Goal: Task Accomplishment & Management: Manage account settings

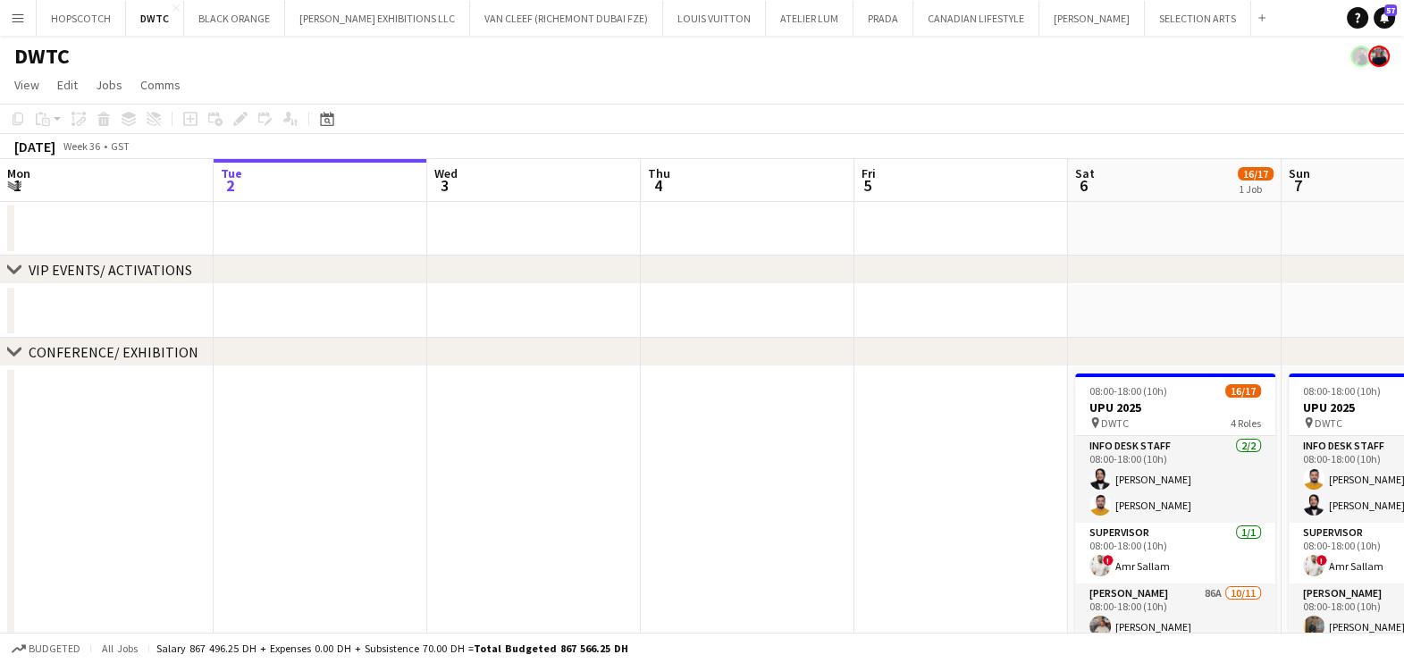
scroll to position [0, 763]
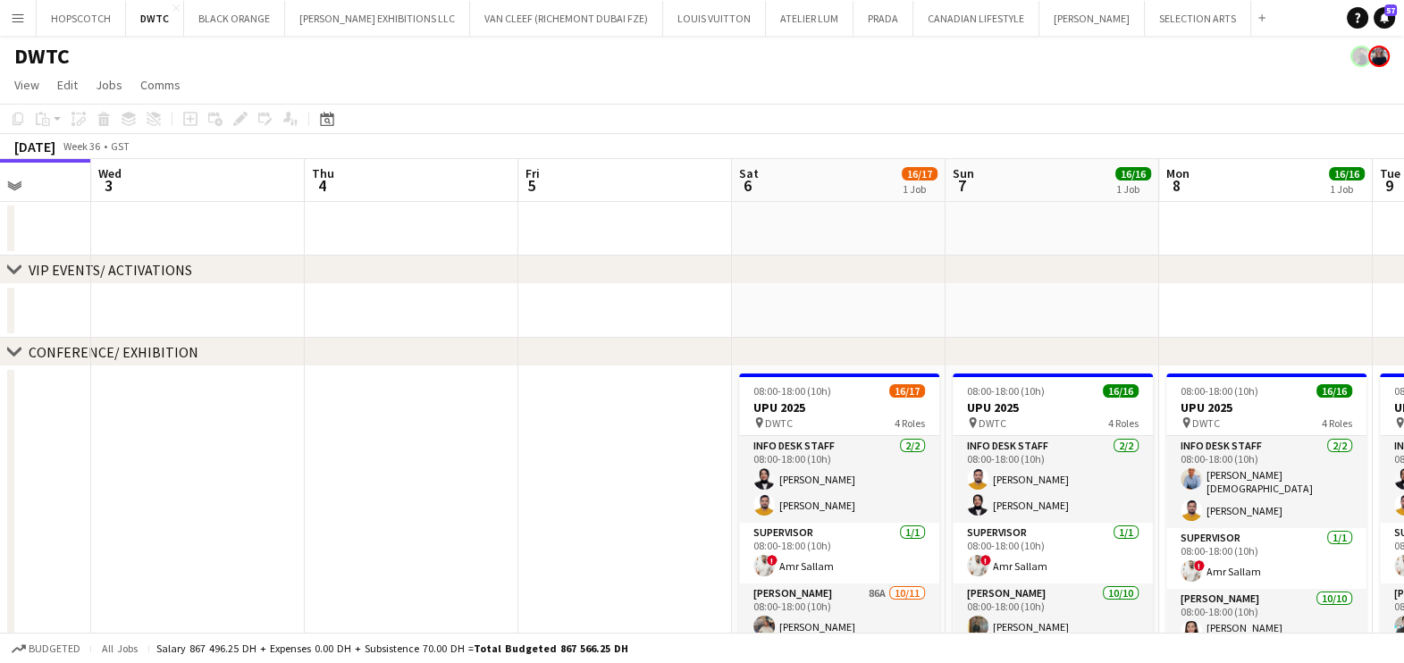
drag, startPoint x: 881, startPoint y: 295, endPoint x: 348, endPoint y: 259, distance: 534.9
click at [419, 272] on div "chevron-right VIP EVENTS/ ACTIVATIONS chevron-right CONFERENCE/ EXHIBITION chev…" at bounding box center [702, 663] width 1404 height 1008
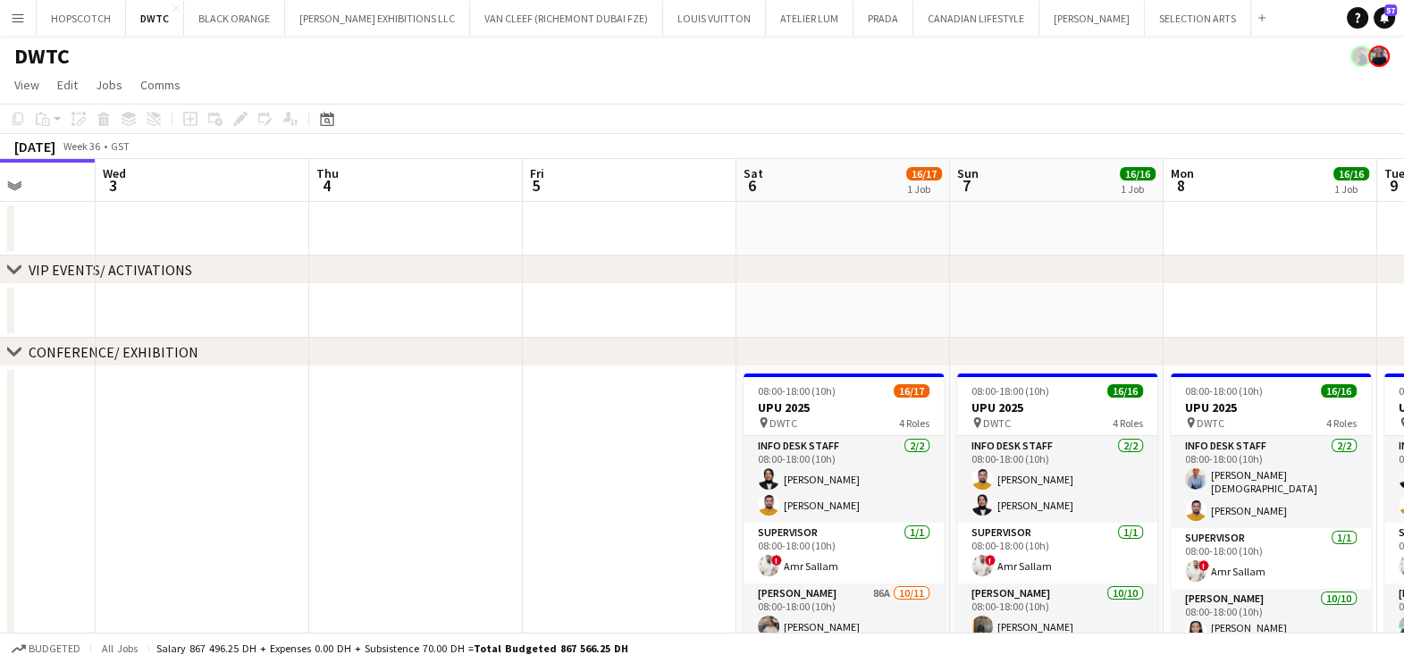
drag, startPoint x: 1073, startPoint y: 330, endPoint x: 164, endPoint y: 321, distance: 909.2
click at [167, 321] on app-calendar-viewport "Sat 30 Sun 31 Mon 1 Tue 2 Wed 3 Thu 4 Fri 5 Sat 6 16/17 1 Job Sun 7 16/16 1 Job…" at bounding box center [702, 663] width 1404 height 1008
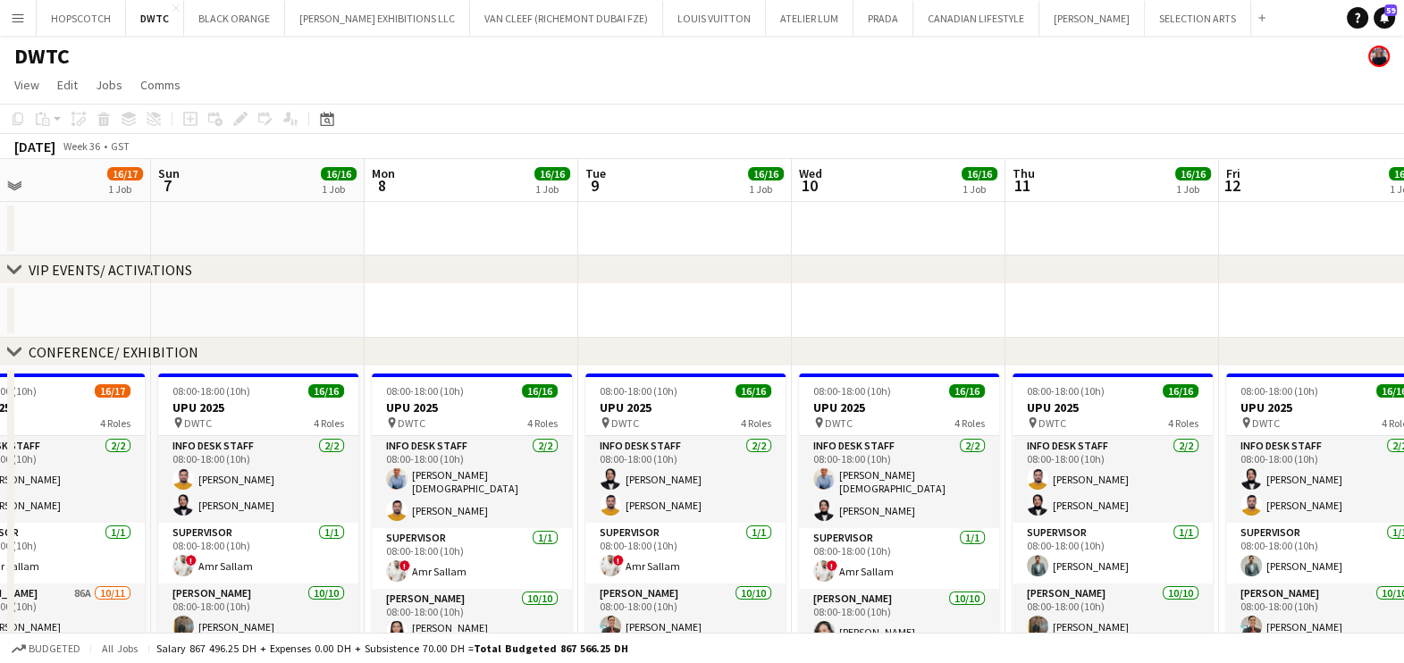
scroll to position [0, 445]
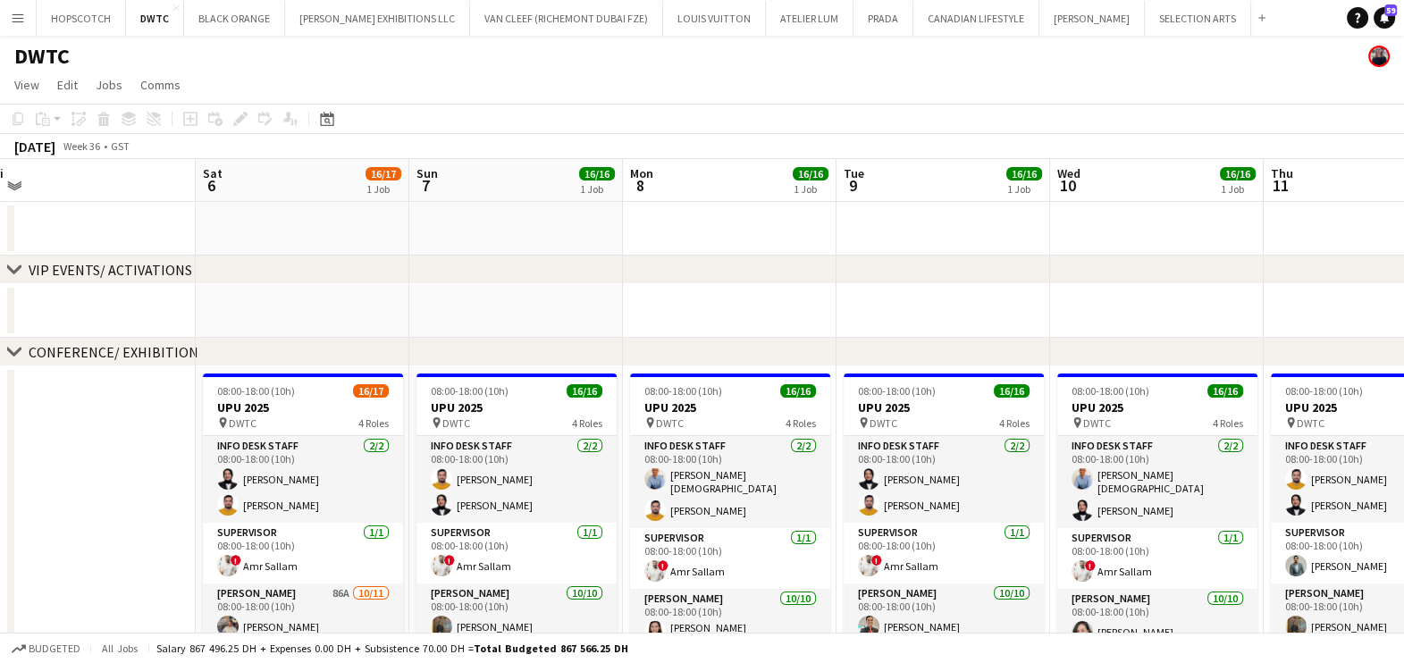
drag, startPoint x: 565, startPoint y: 434, endPoint x: 707, endPoint y: 432, distance: 142.2
click at [707, 432] on app-calendar-viewport "Wed 3 Thu 4 Fri 5 Sat 6 16/17 1 Job Sun 7 16/16 1 Job Mon 8 16/16 1 Job Tue 9 1…" at bounding box center [702, 663] width 1404 height 1008
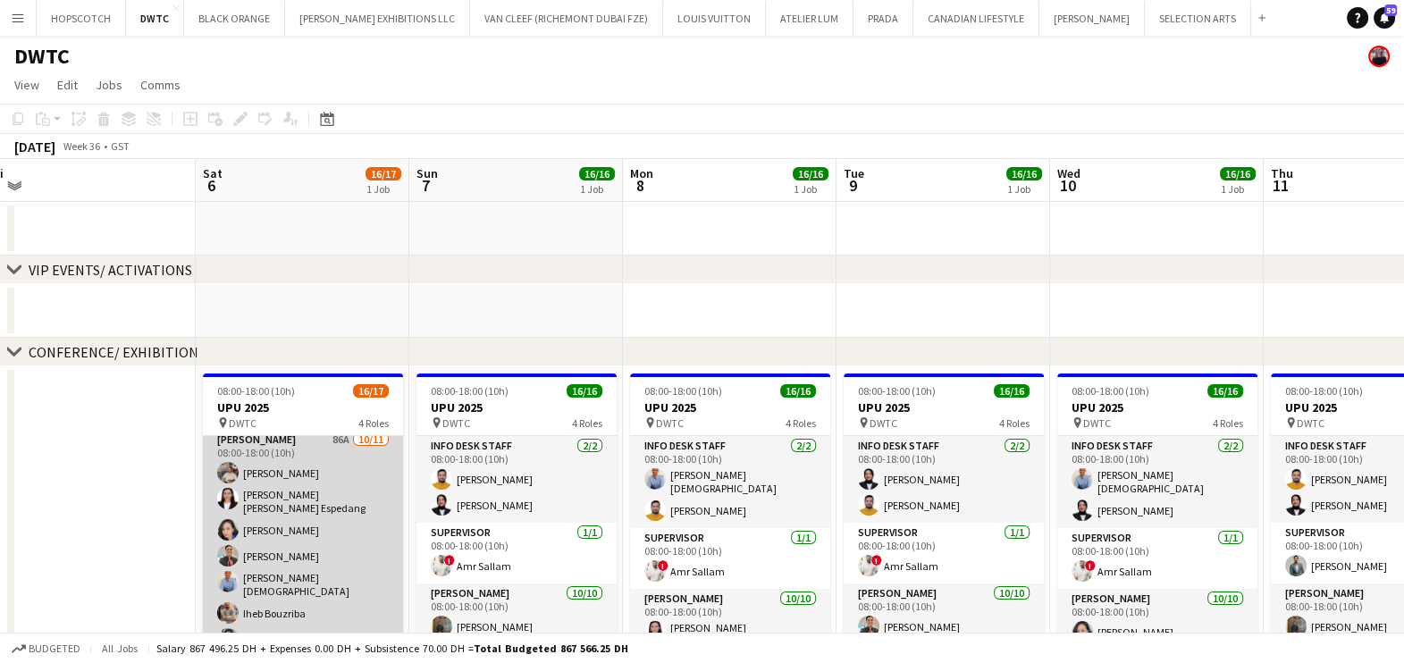
click at [328, 514] on app-card-role "[PERSON_NAME] 86A [DATE] 08:00-18:00 (10h) Muhammad [PERSON_NAME] [PERSON_NAME]…" at bounding box center [303, 598] width 200 height 336
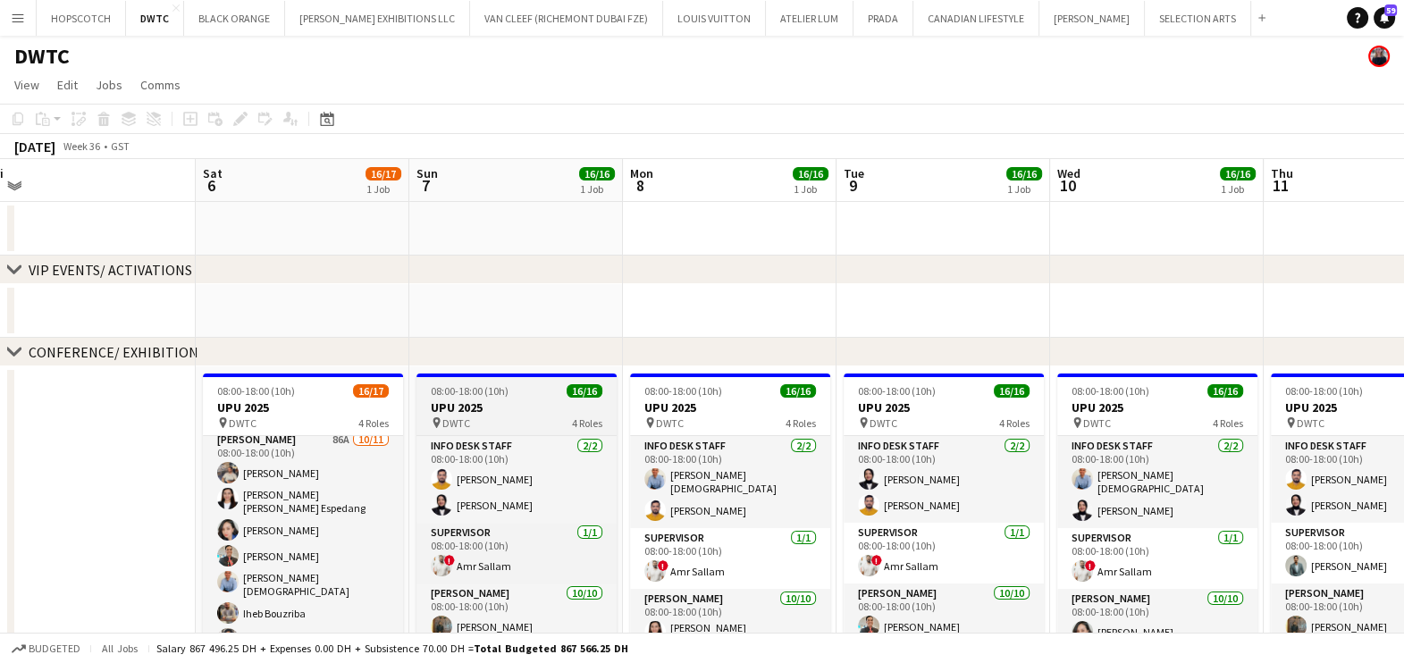
scroll to position [156, 0]
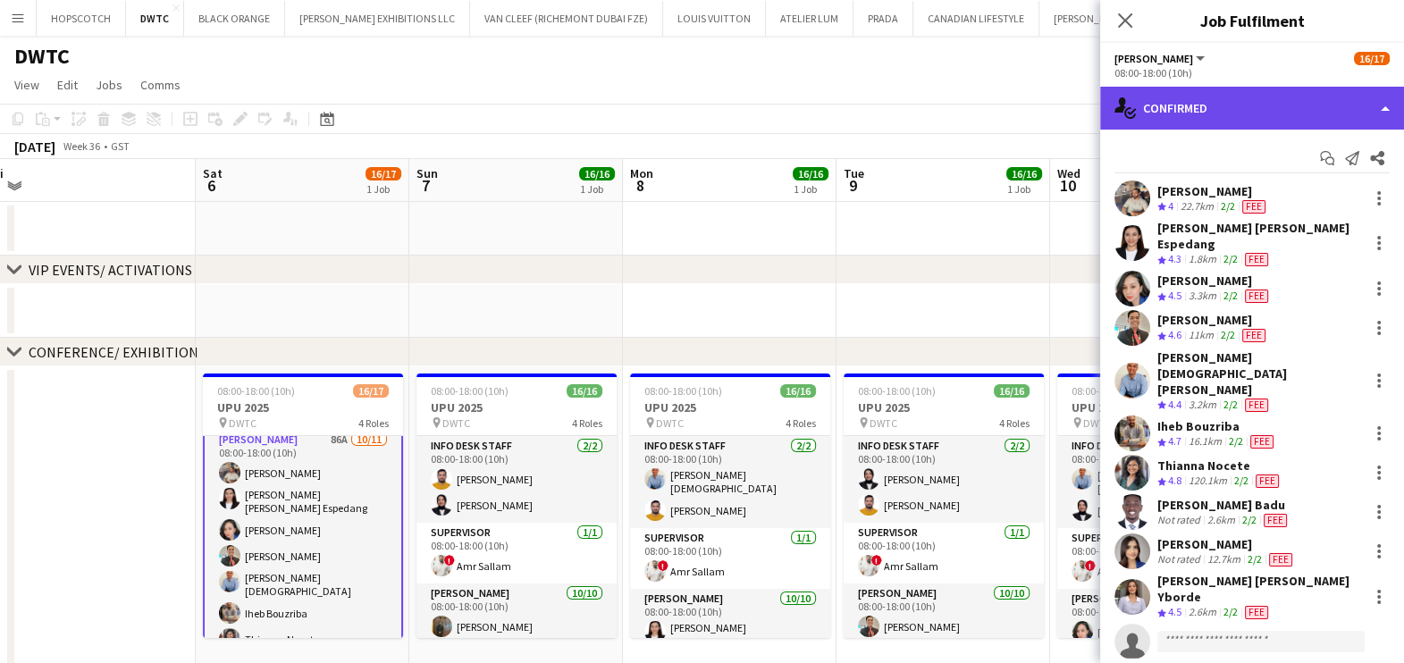
click at [1219, 97] on div "single-neutral-actions-check-2 Confirmed" at bounding box center [1253, 108] width 304 height 43
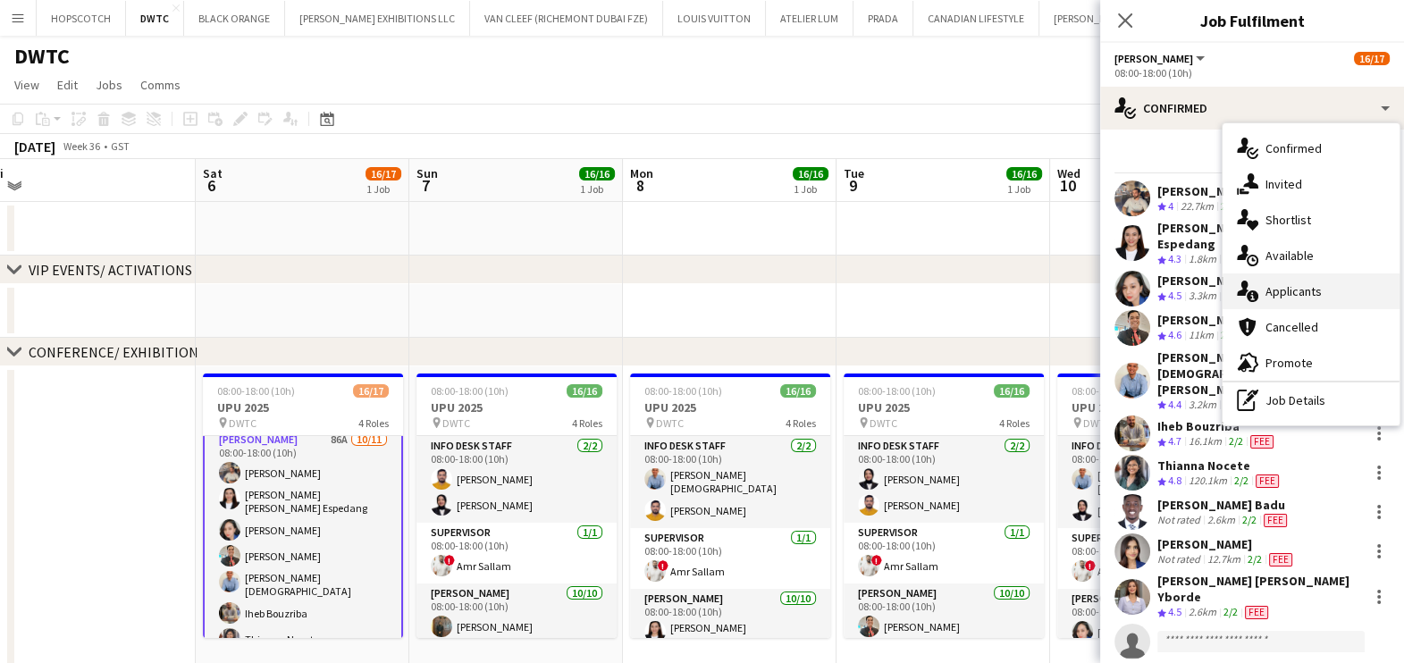
click at [1308, 299] on span "Applicants" at bounding box center [1294, 291] width 56 height 16
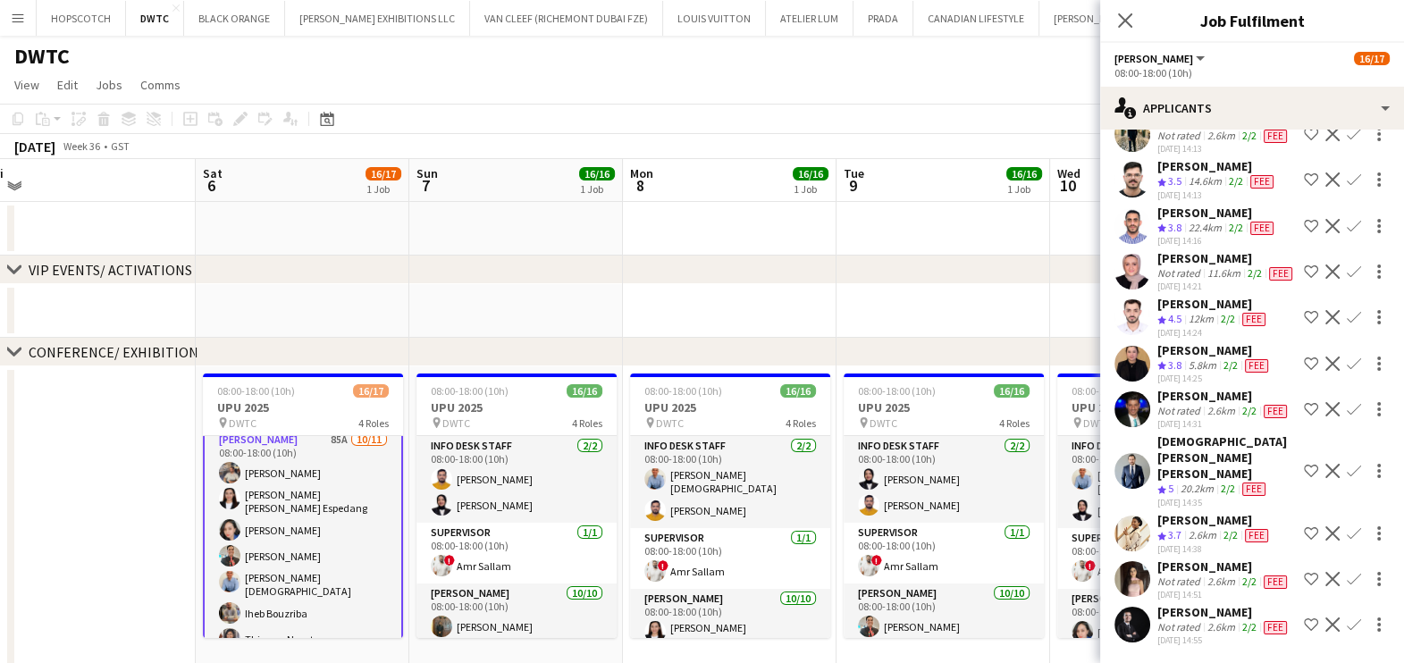
scroll to position [4118, 0]
click at [1204, 456] on div "[DEMOGRAPHIC_DATA][PERSON_NAME] [PERSON_NAME]" at bounding box center [1227, 458] width 139 height 48
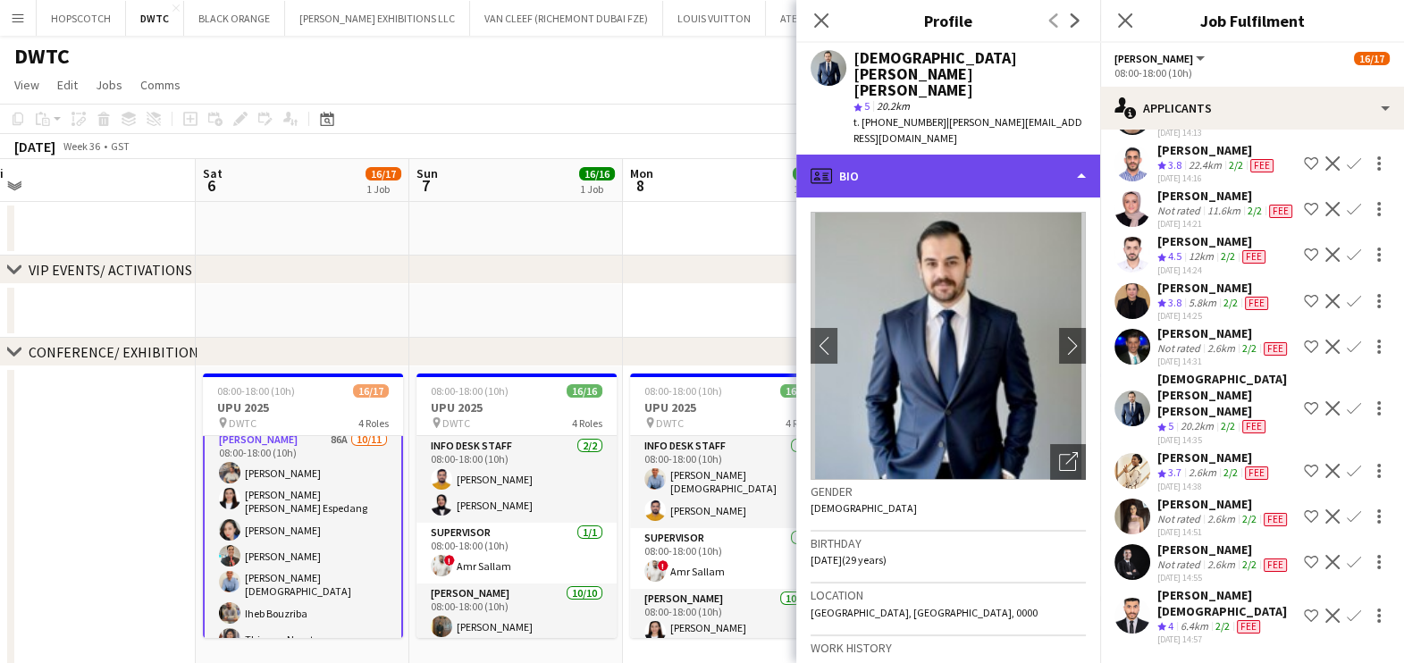
click at [881, 155] on div "profile Bio" at bounding box center [949, 176] width 304 height 43
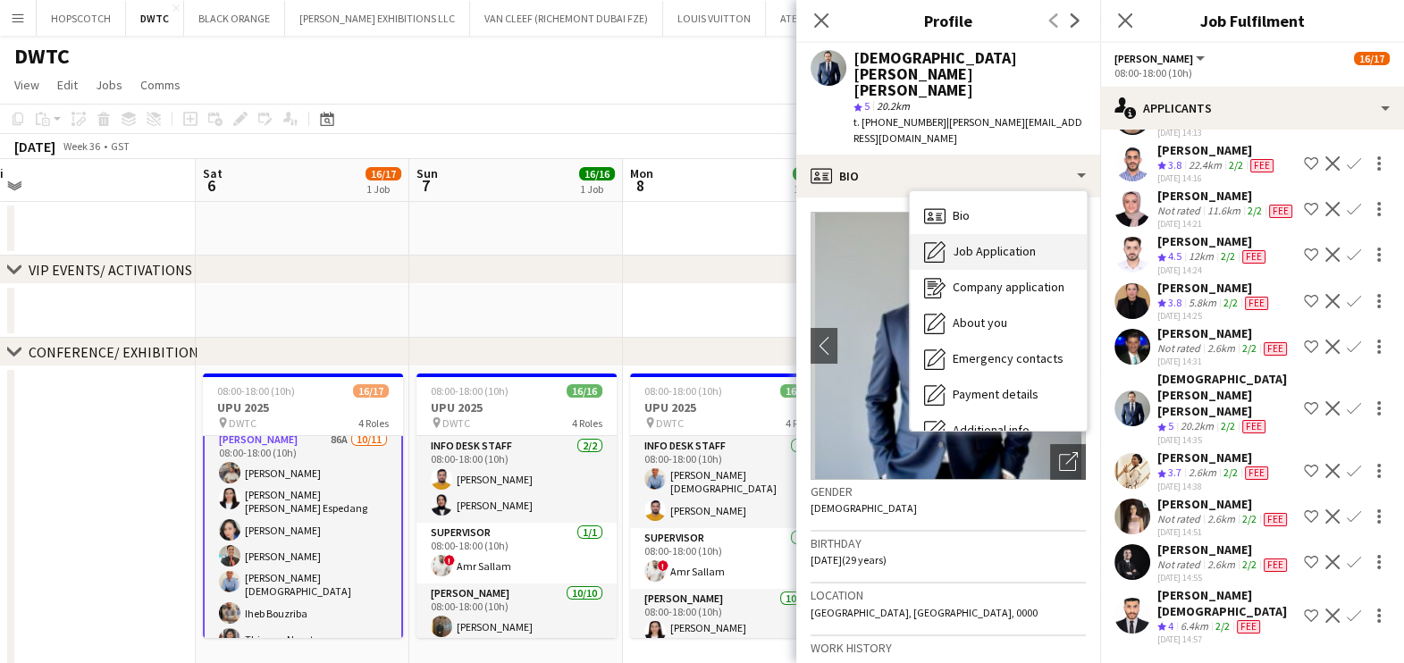
click at [957, 243] on span "Job Application" at bounding box center [994, 251] width 83 height 16
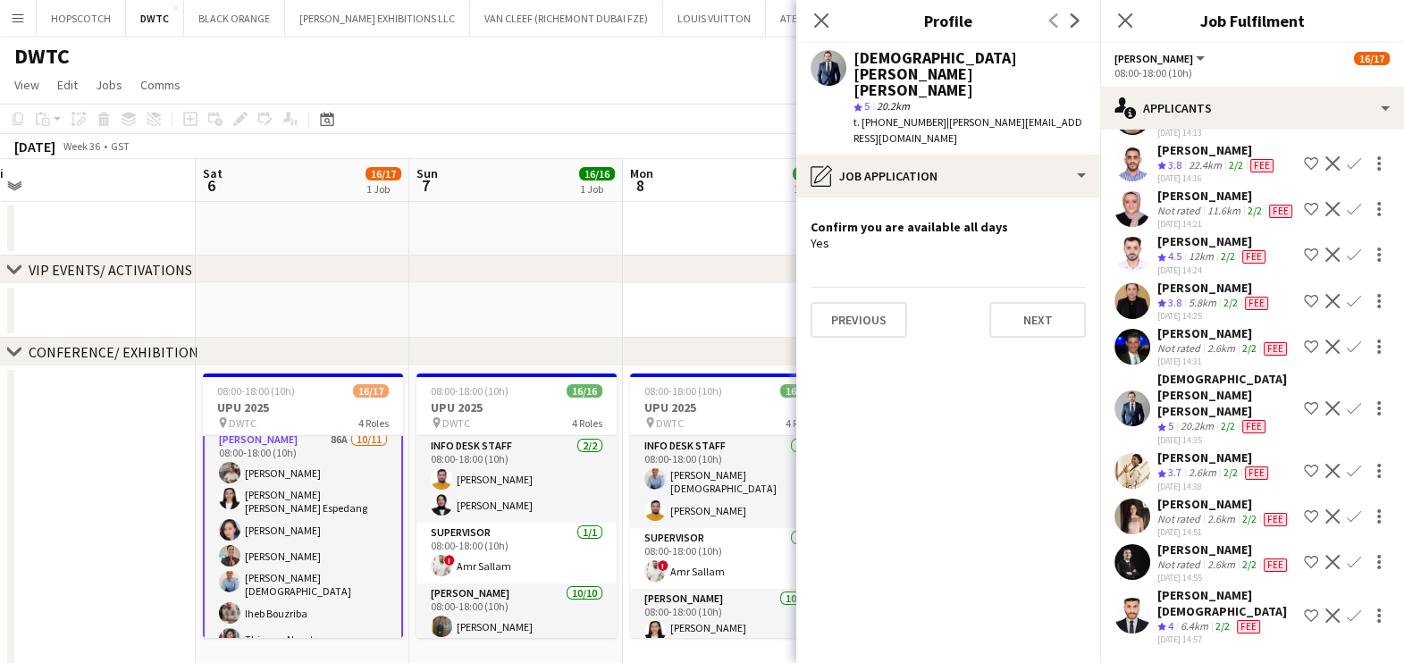
click at [1304, 416] on app-icon "Shortlist crew" at bounding box center [1311, 408] width 14 height 14
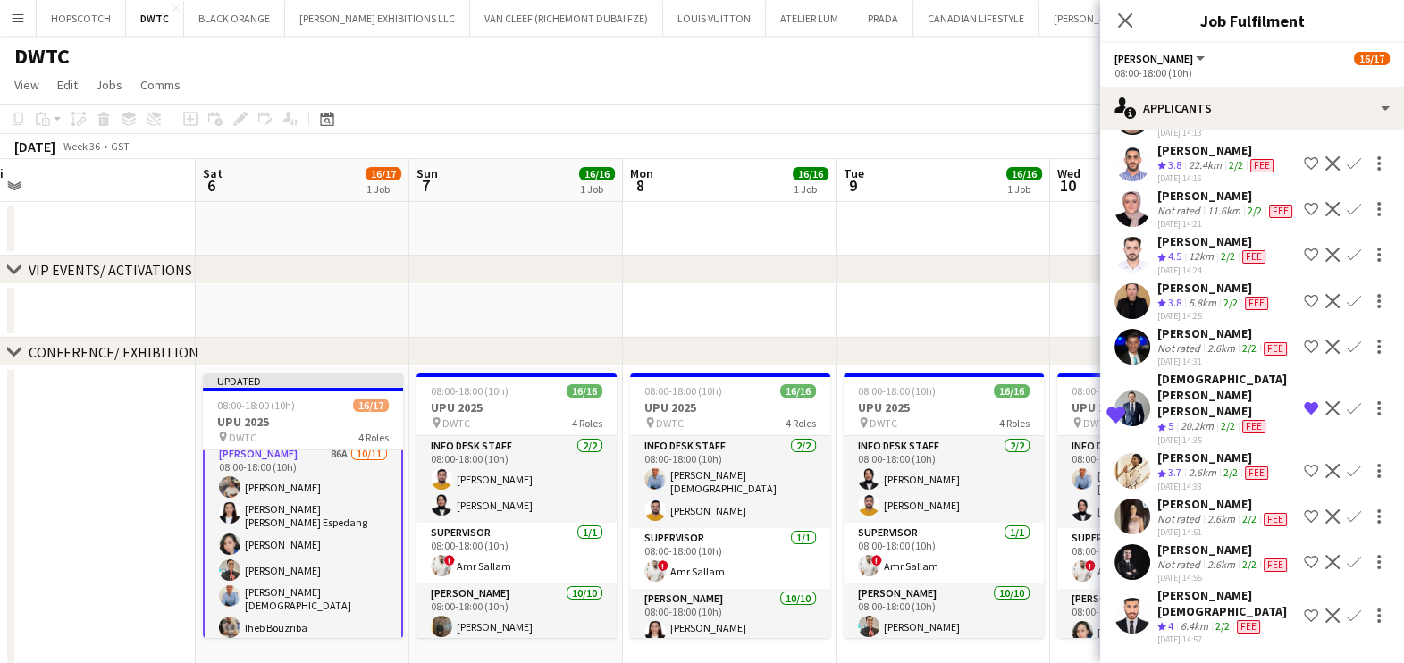
click at [1185, 527] on div "Not rated" at bounding box center [1181, 519] width 46 height 14
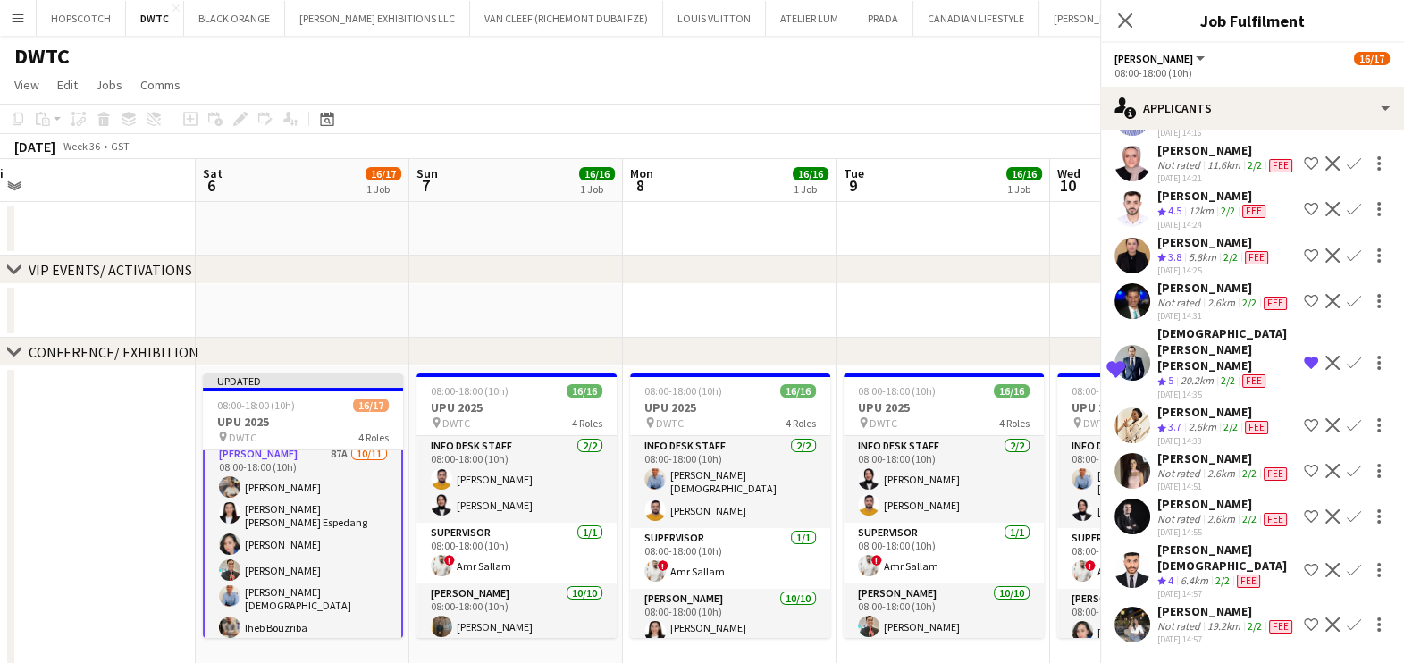
click at [1006, 136] on div "[DATE] Week 36 • GST Publish 1 job Revert 1 job" at bounding box center [702, 146] width 1404 height 25
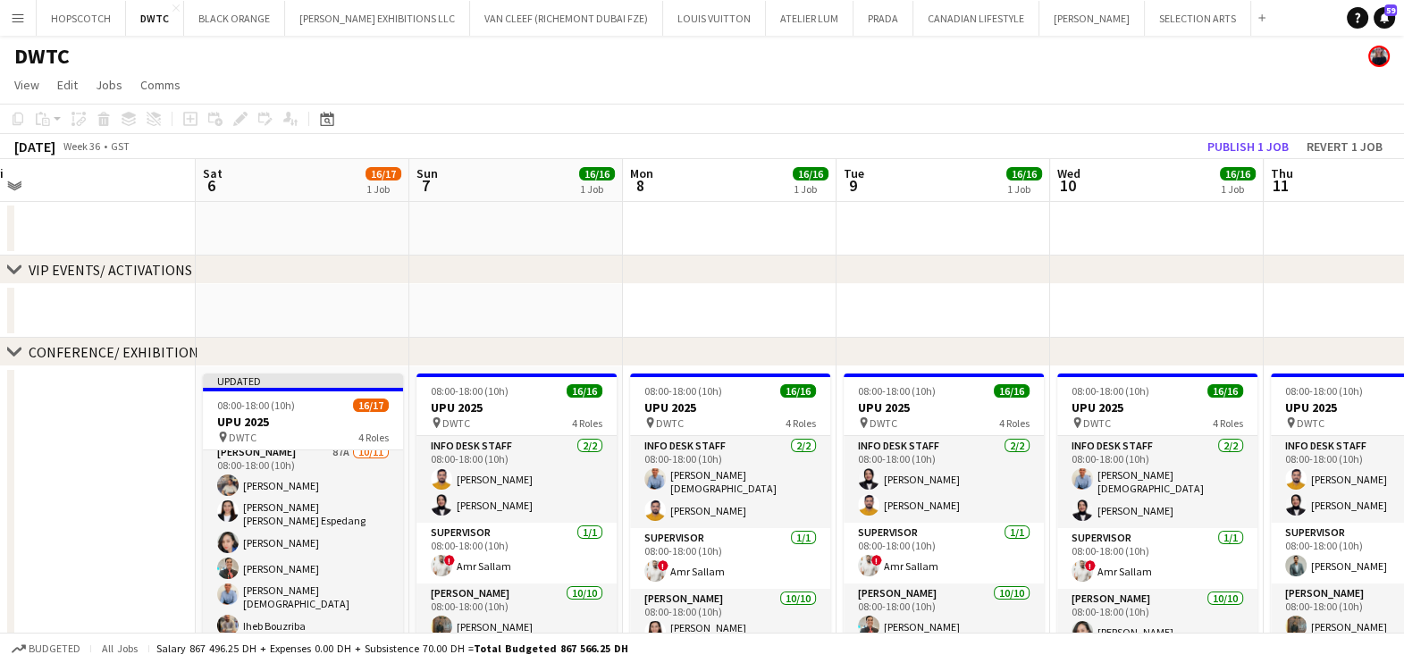
scroll to position [154, 0]
click at [1269, 137] on button "Publish 1 job" at bounding box center [1249, 146] width 96 height 23
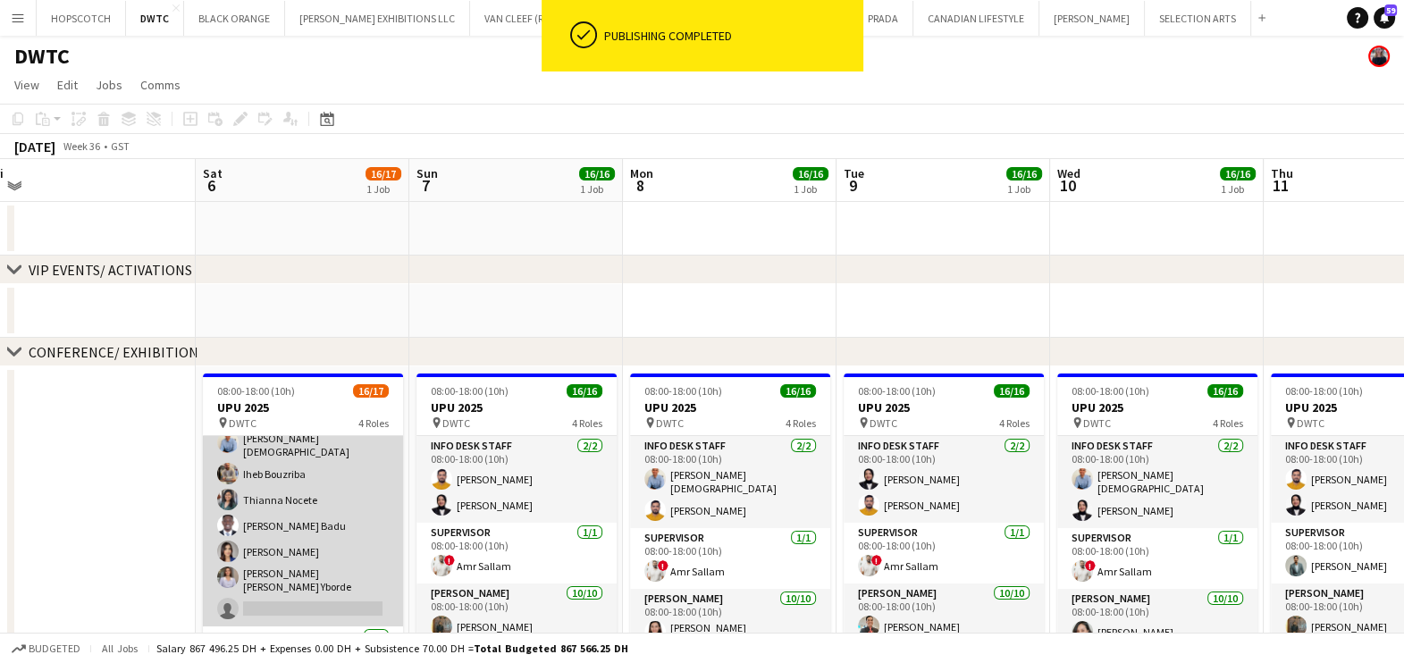
scroll to position [266, 0]
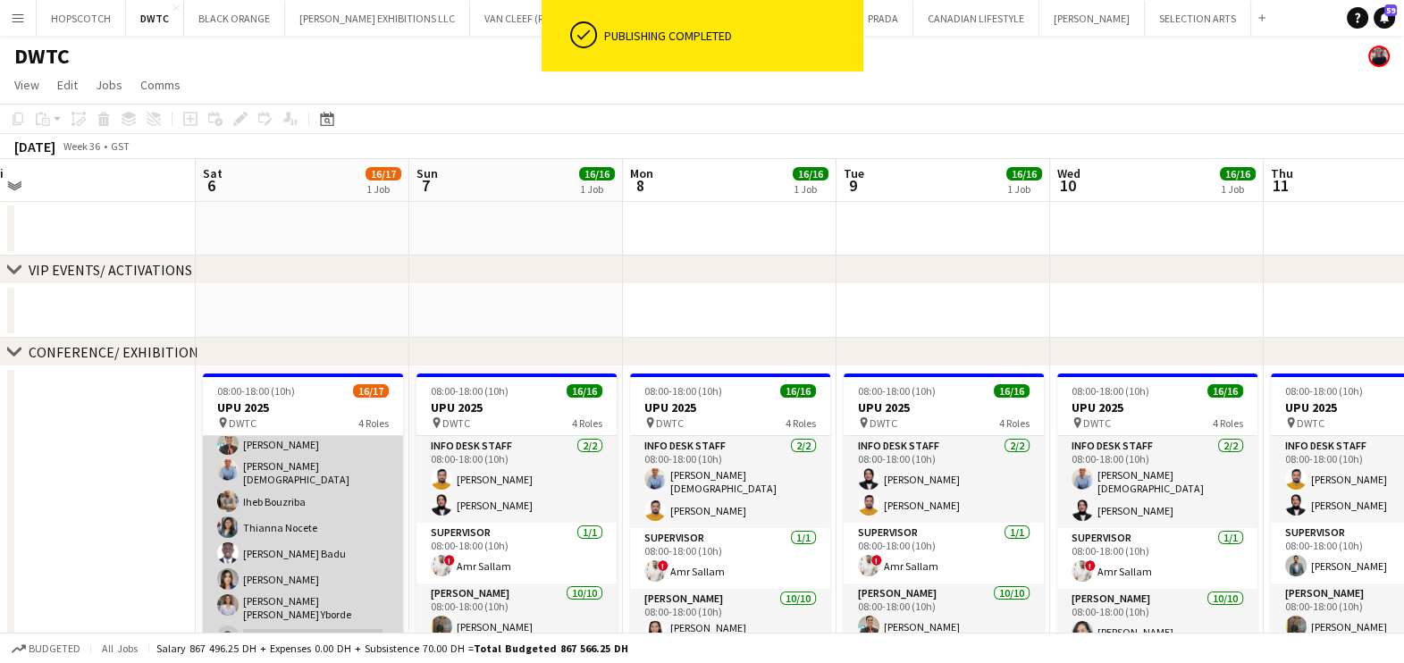
click at [334, 461] on app-card-role "[PERSON_NAME] 87A [DATE] 08:00-18:00 (10h) Muhammad [PERSON_NAME] [PERSON_NAME]…" at bounding box center [303, 486] width 200 height 336
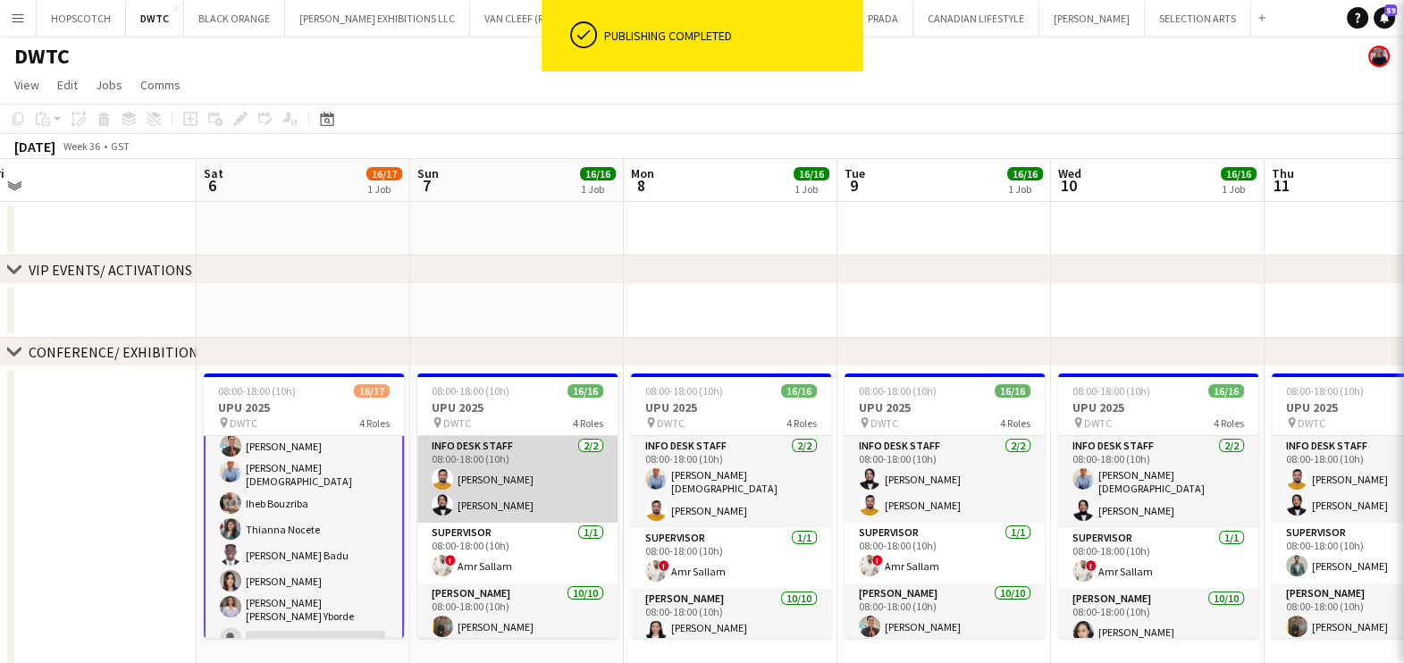
scroll to position [267, 0]
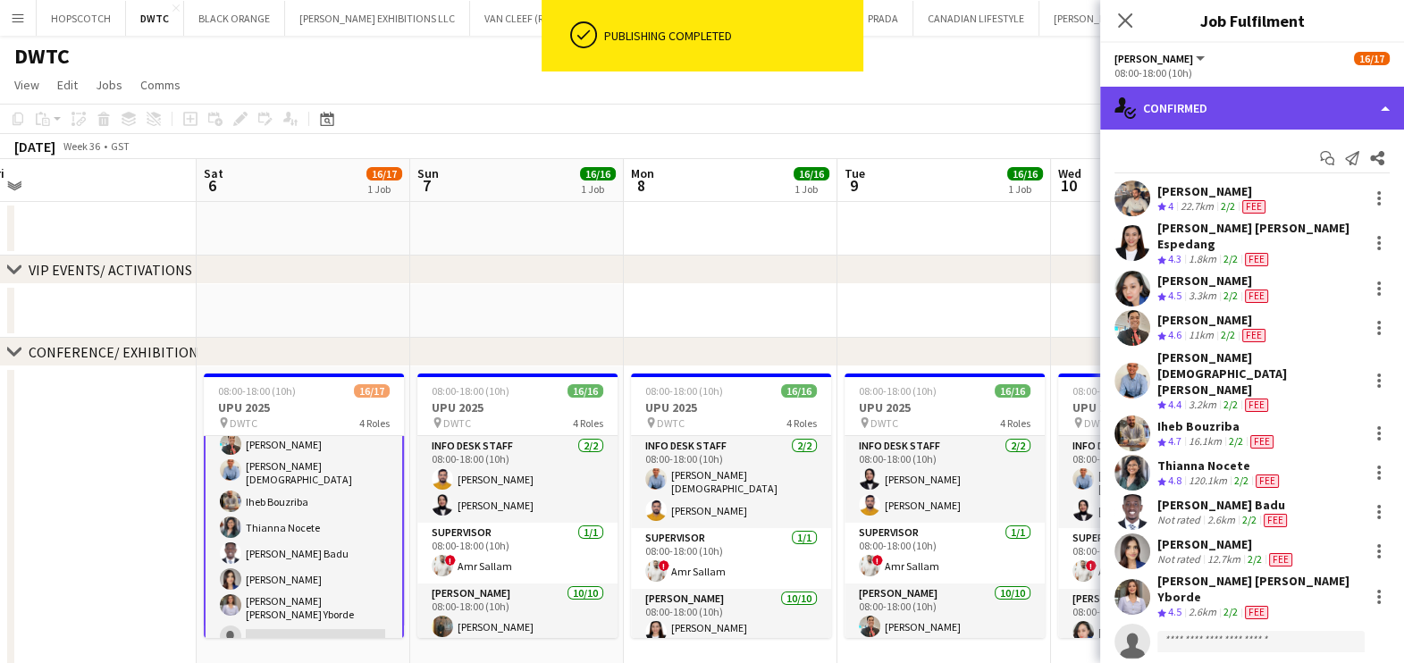
click at [1301, 112] on div "single-neutral-actions-check-2 Confirmed" at bounding box center [1253, 108] width 304 height 43
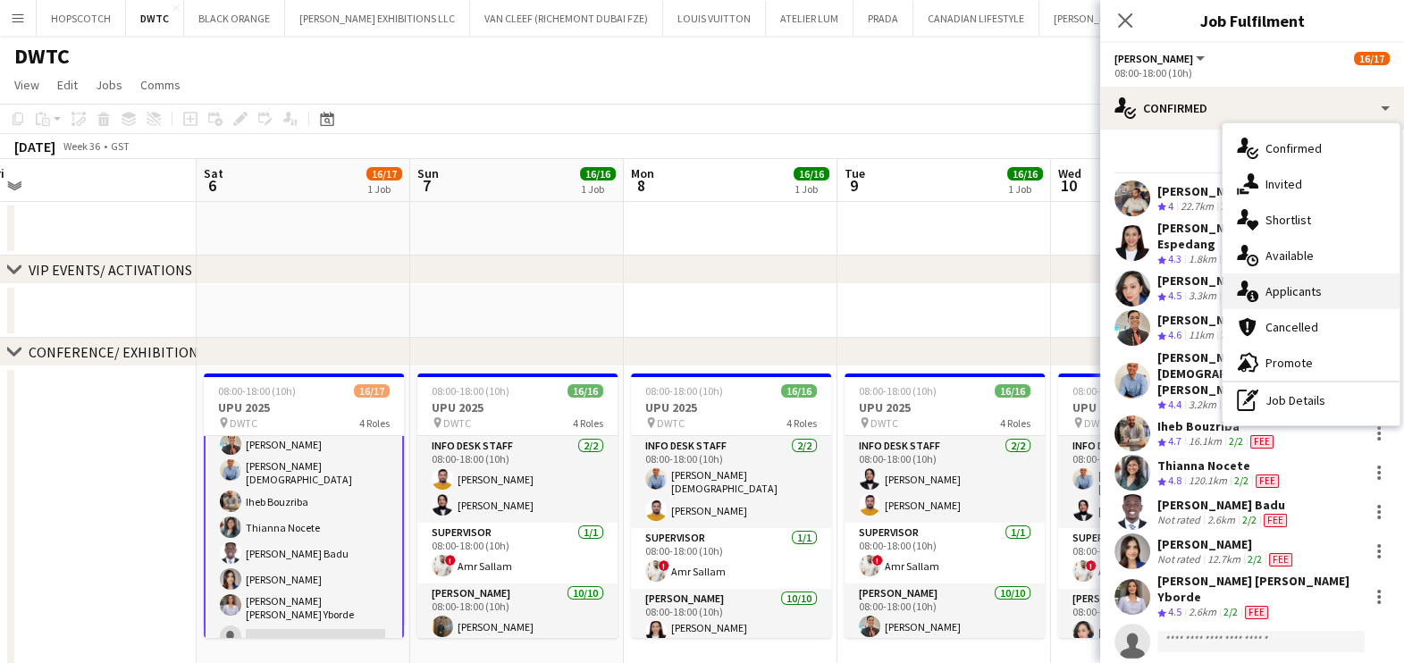
click at [1307, 299] on div "single-neutral-actions-information Applicants" at bounding box center [1311, 292] width 177 height 36
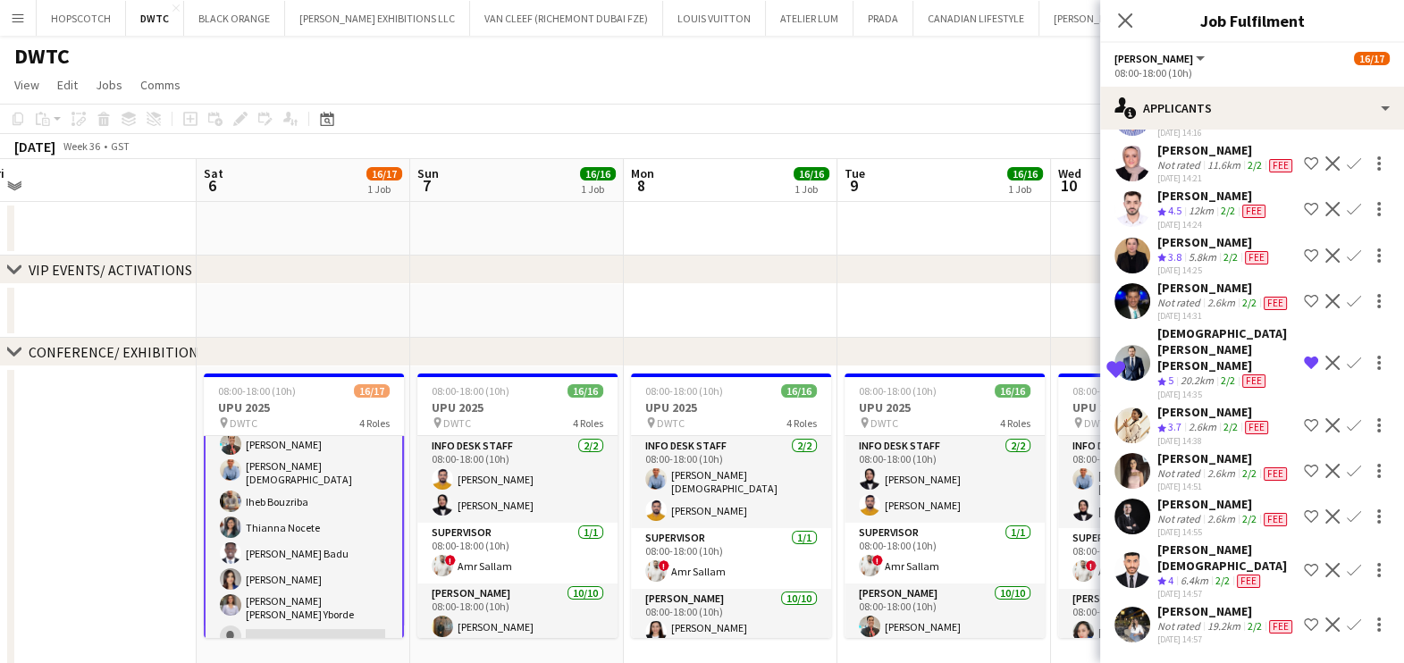
scroll to position [4222, 0]
click at [1204, 620] on div "19.2km" at bounding box center [1224, 627] width 40 height 14
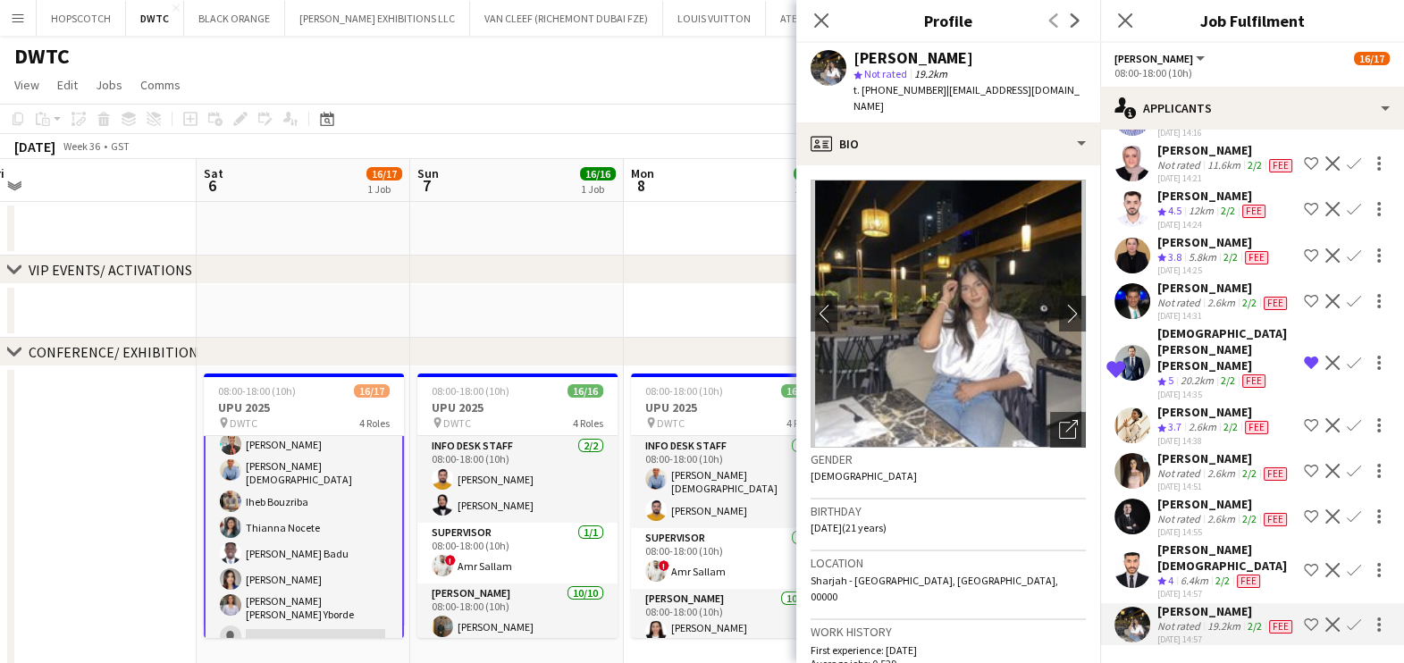
click at [1177, 467] on div "Not rated" at bounding box center [1181, 474] width 46 height 14
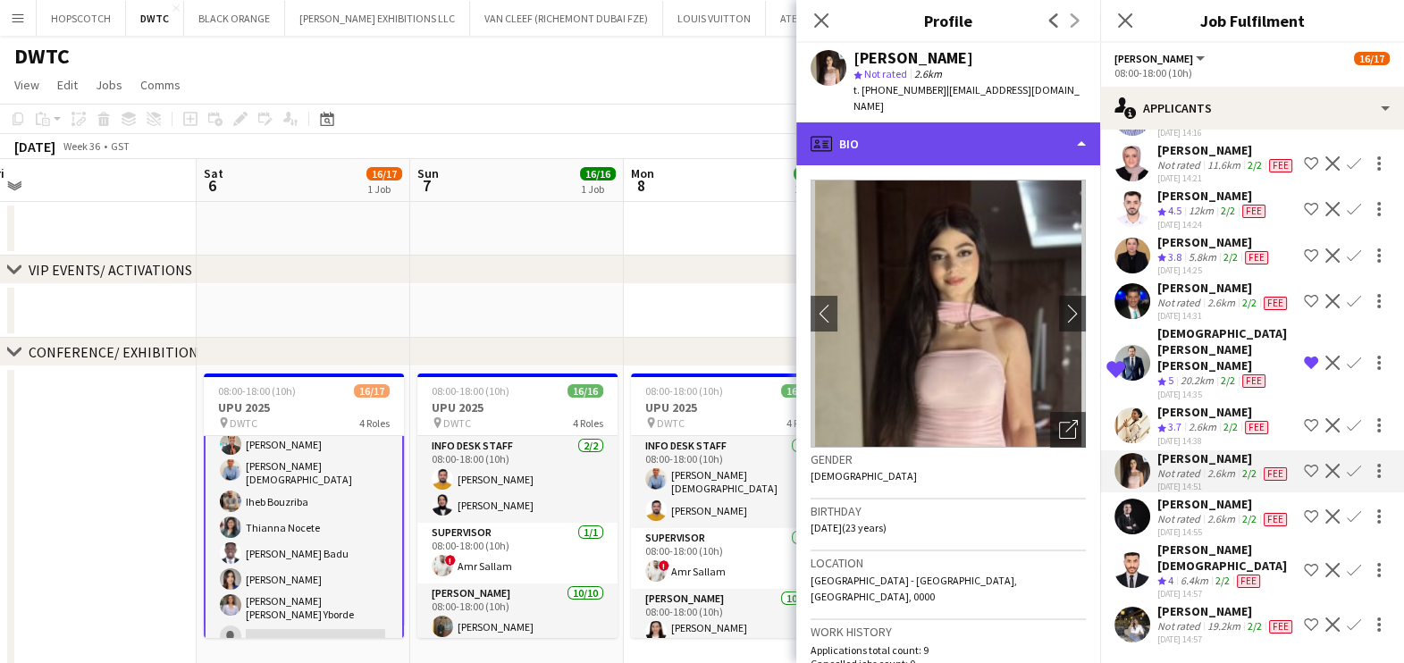
click at [968, 135] on div "profile Bio" at bounding box center [949, 143] width 304 height 43
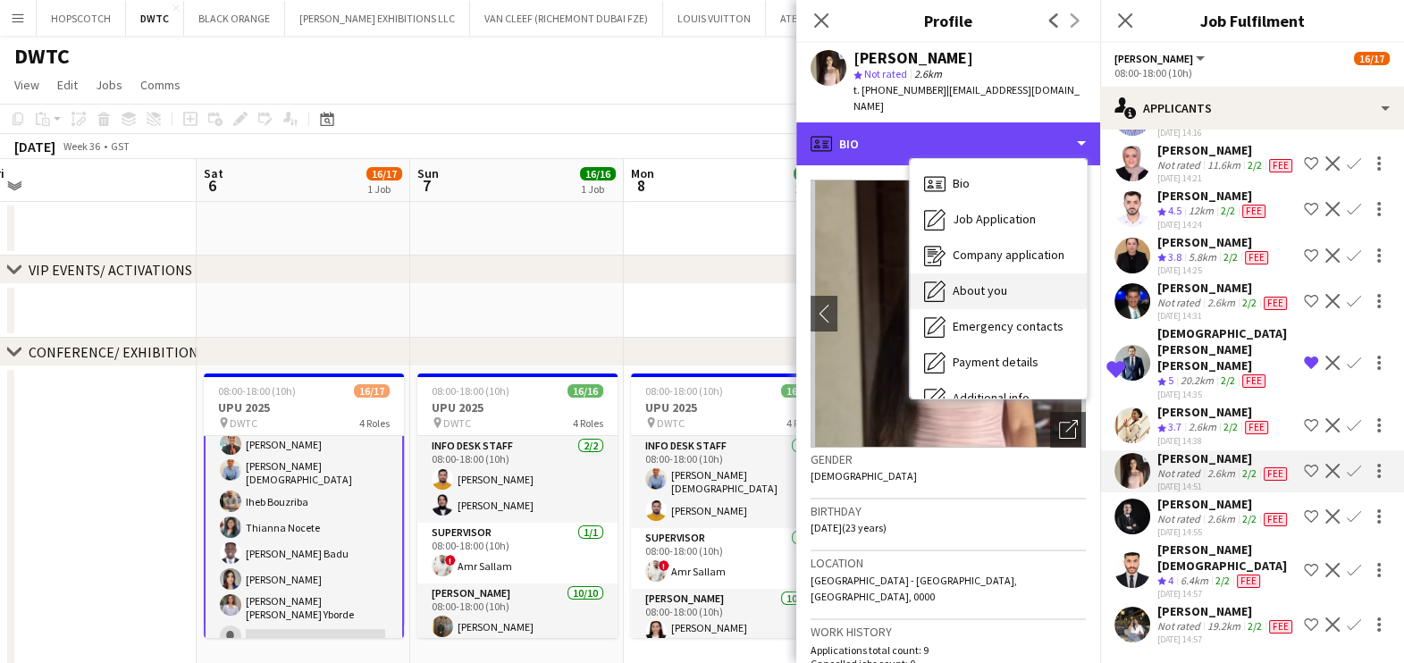
scroll to position [131, 0]
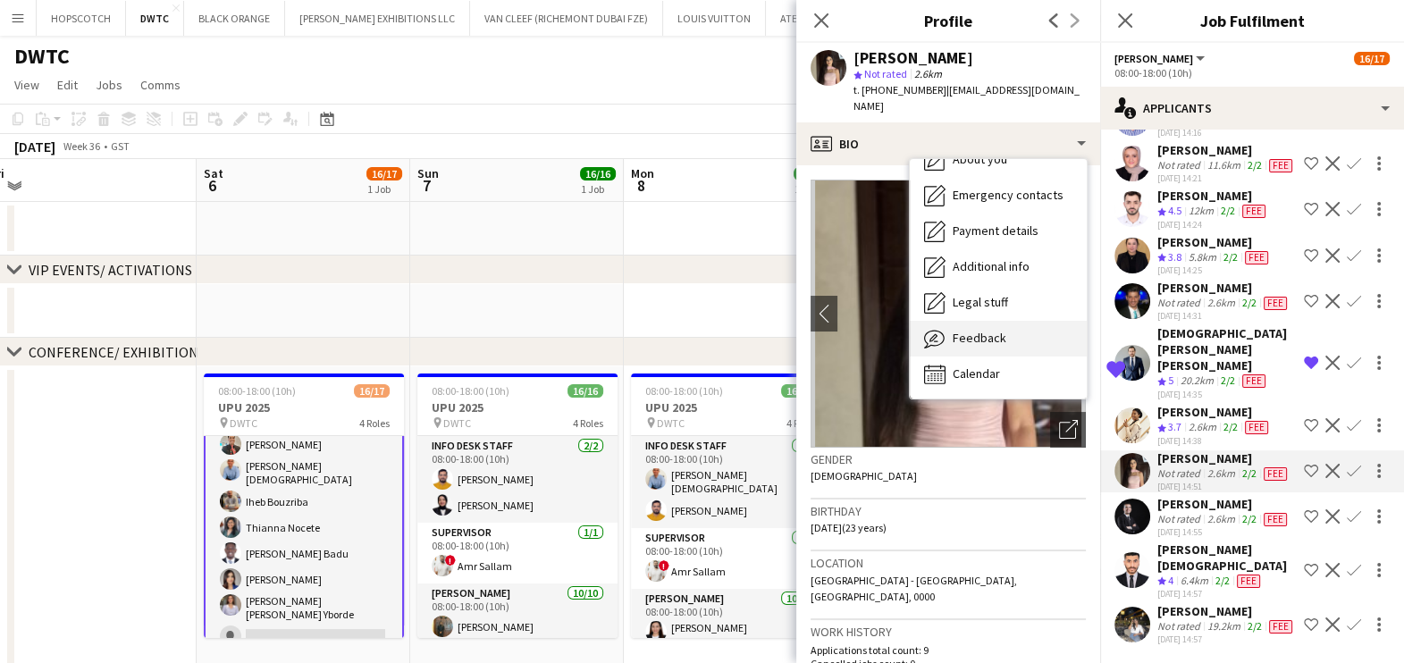
click at [997, 331] on div "Feedback Feedback" at bounding box center [998, 339] width 177 height 36
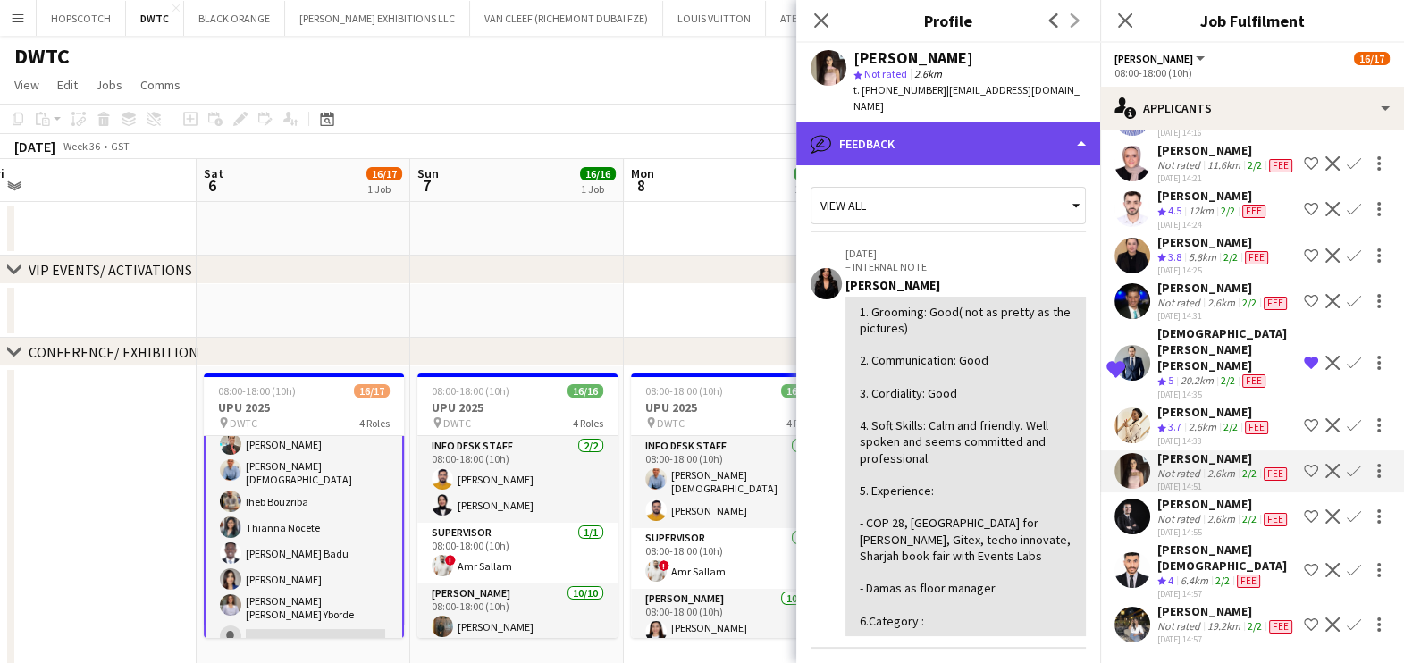
click at [920, 134] on div "bubble-pencil Feedback" at bounding box center [949, 143] width 304 height 43
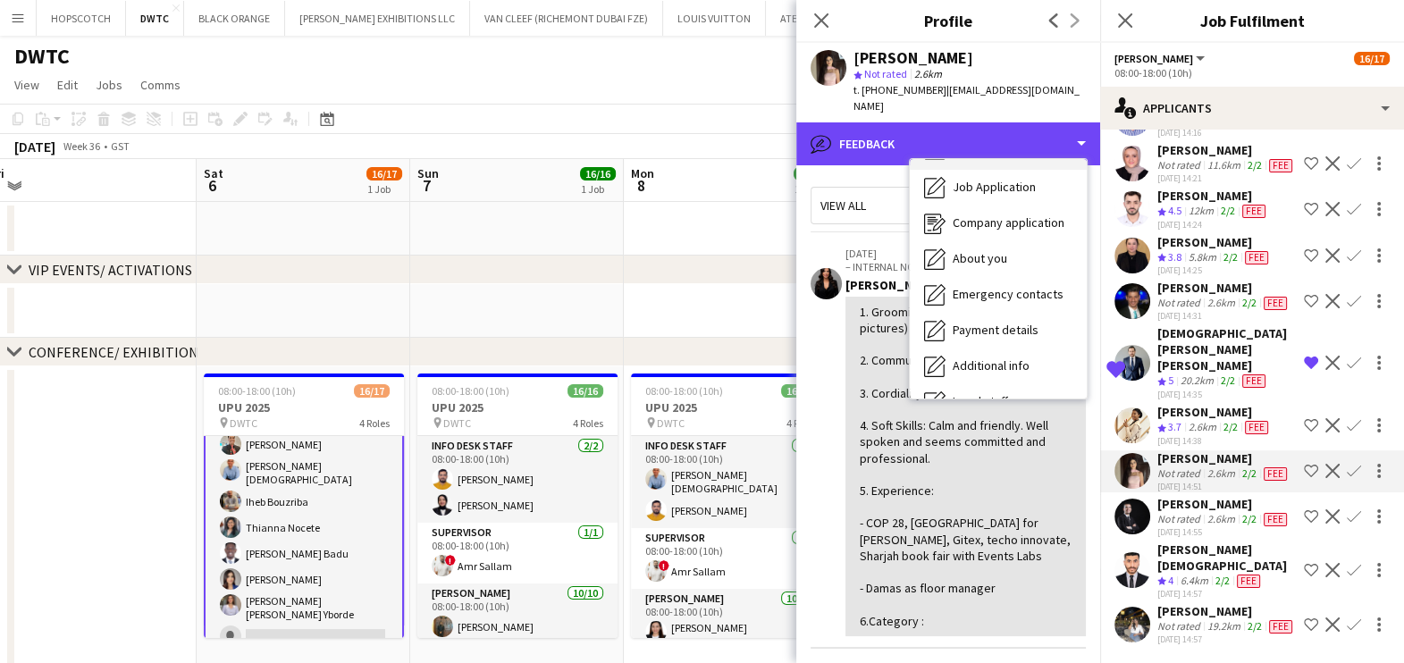
scroll to position [0, 0]
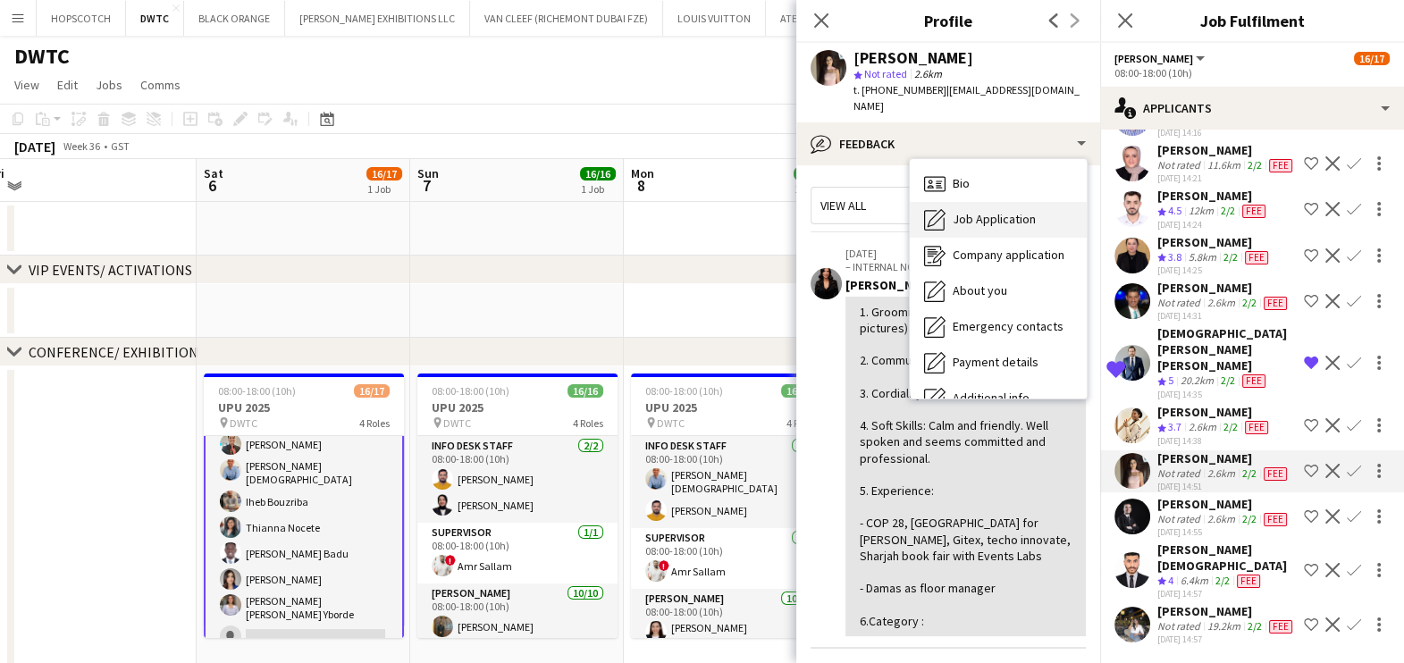
click at [972, 211] on span "Job Application" at bounding box center [994, 219] width 83 height 16
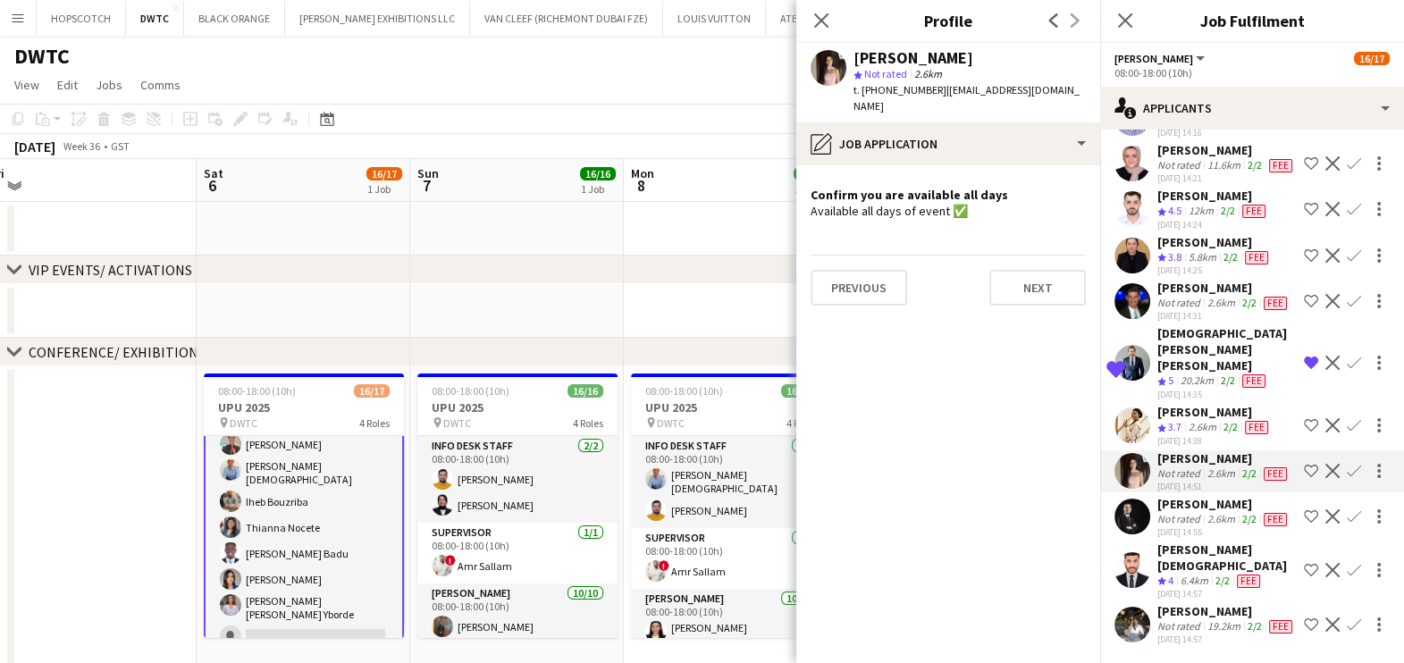
click at [1304, 464] on app-icon "Shortlist crew" at bounding box center [1311, 471] width 14 height 14
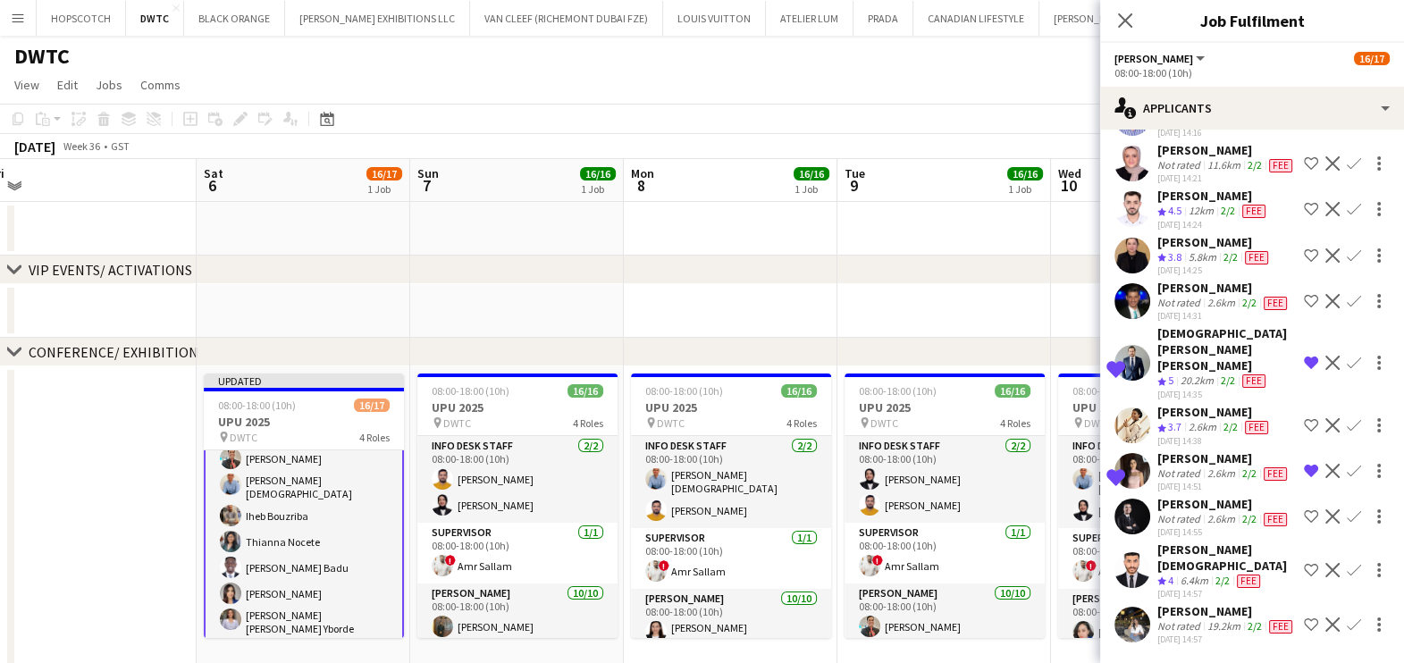
click at [1189, 501] on div "[PERSON_NAME]" at bounding box center [1224, 504] width 133 height 16
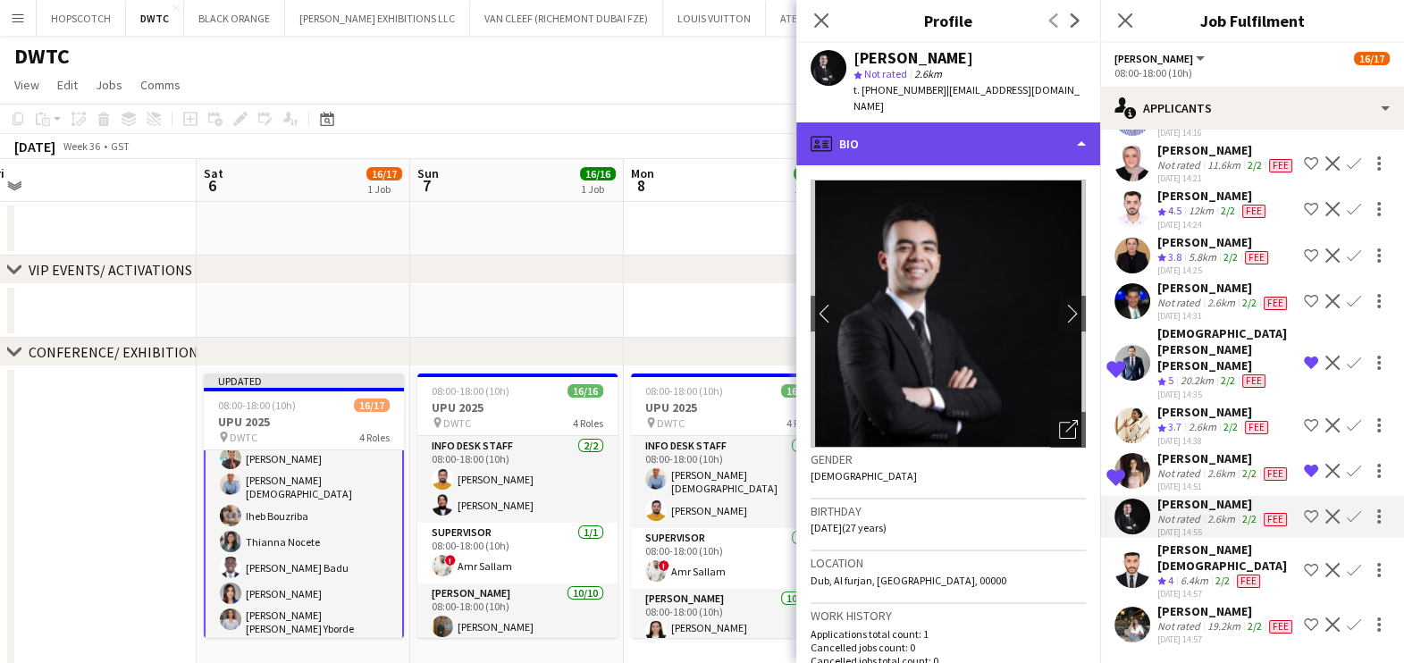
click at [982, 137] on div "profile Bio" at bounding box center [949, 143] width 304 height 43
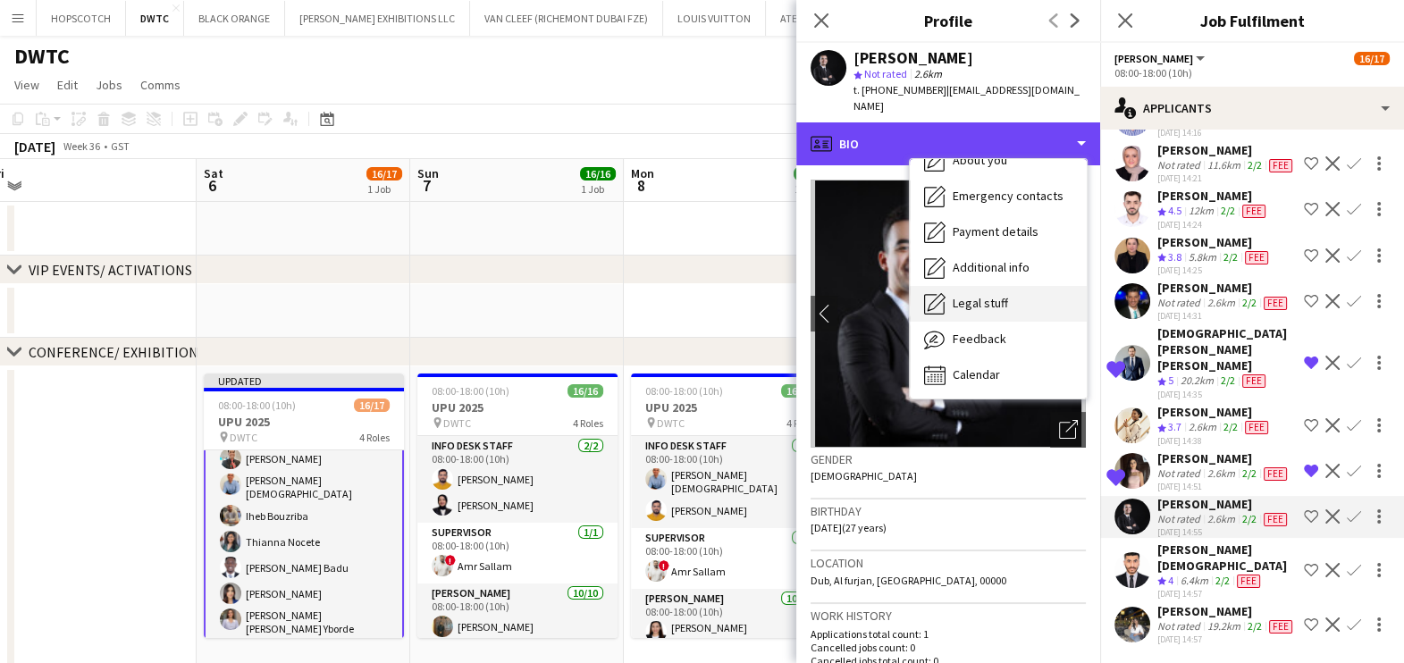
scroll to position [131, 0]
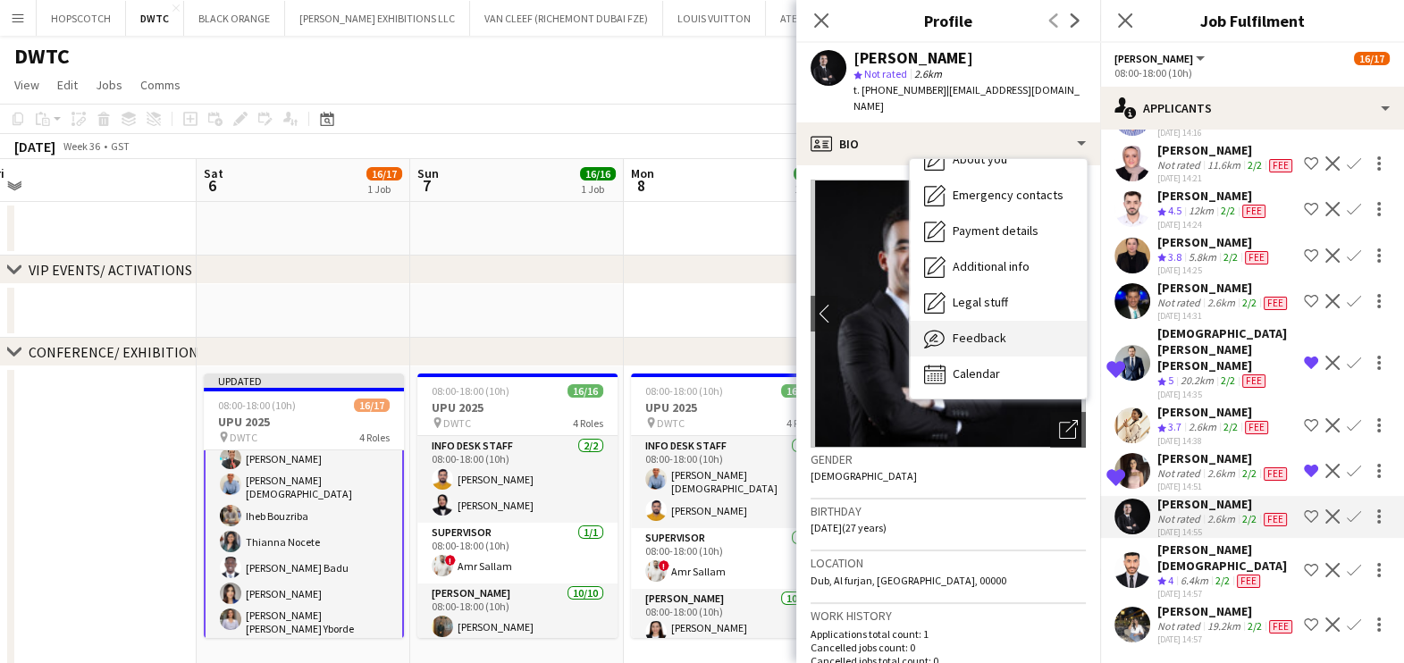
click at [991, 330] on span "Feedback" at bounding box center [980, 338] width 54 height 16
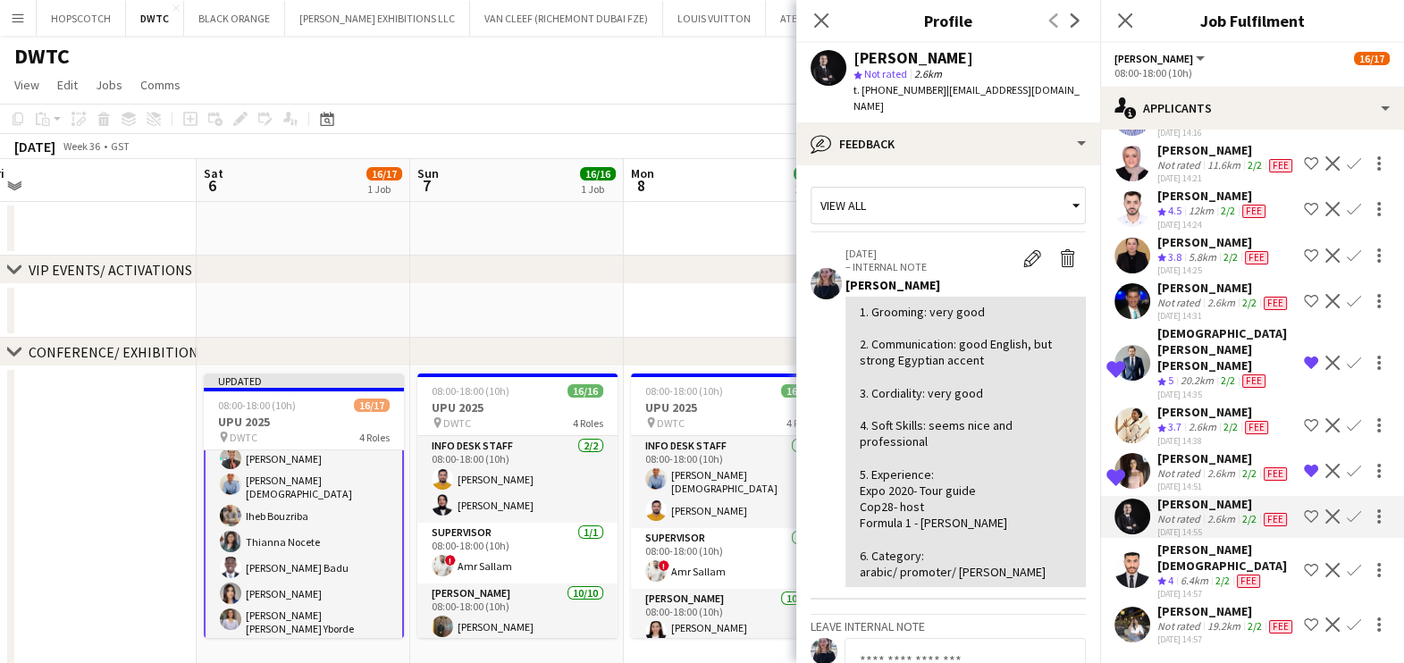
click at [1304, 511] on app-icon "Shortlist crew" at bounding box center [1311, 517] width 14 height 14
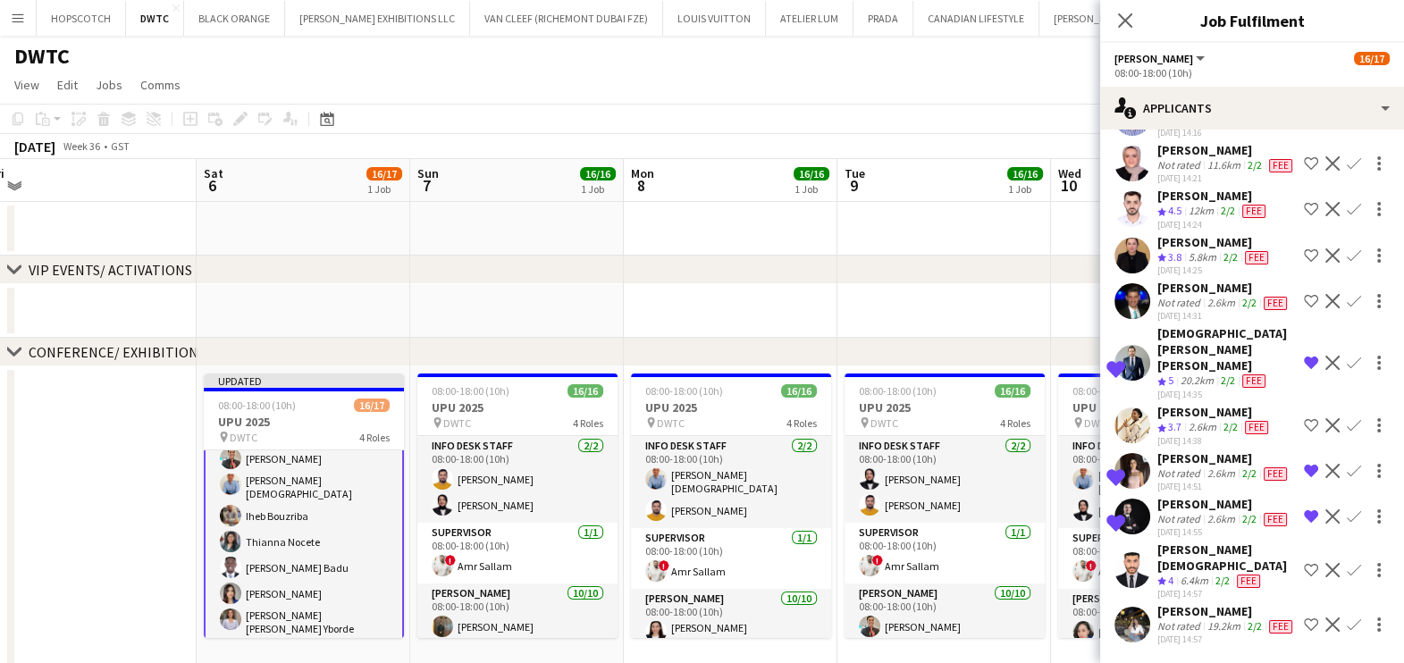
click at [1189, 574] on div "6.4km" at bounding box center [1194, 581] width 35 height 15
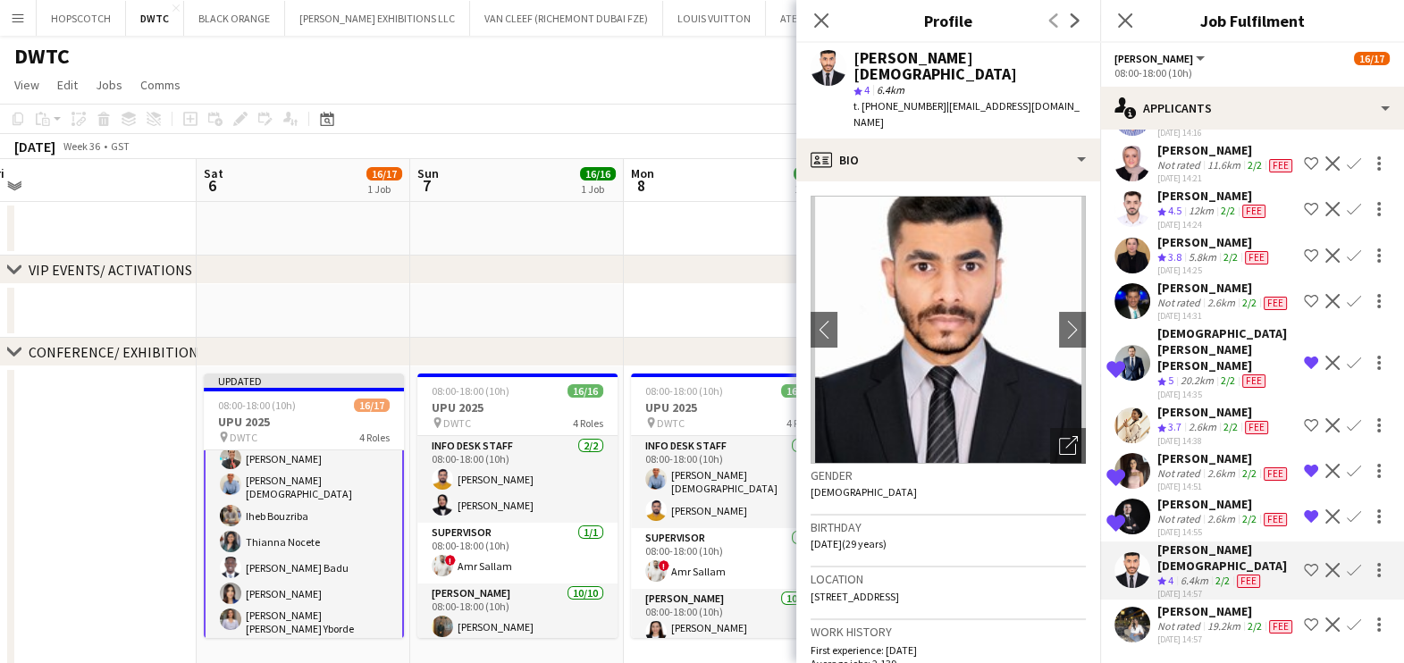
click at [1185, 603] on div "[PERSON_NAME]" at bounding box center [1227, 611] width 139 height 16
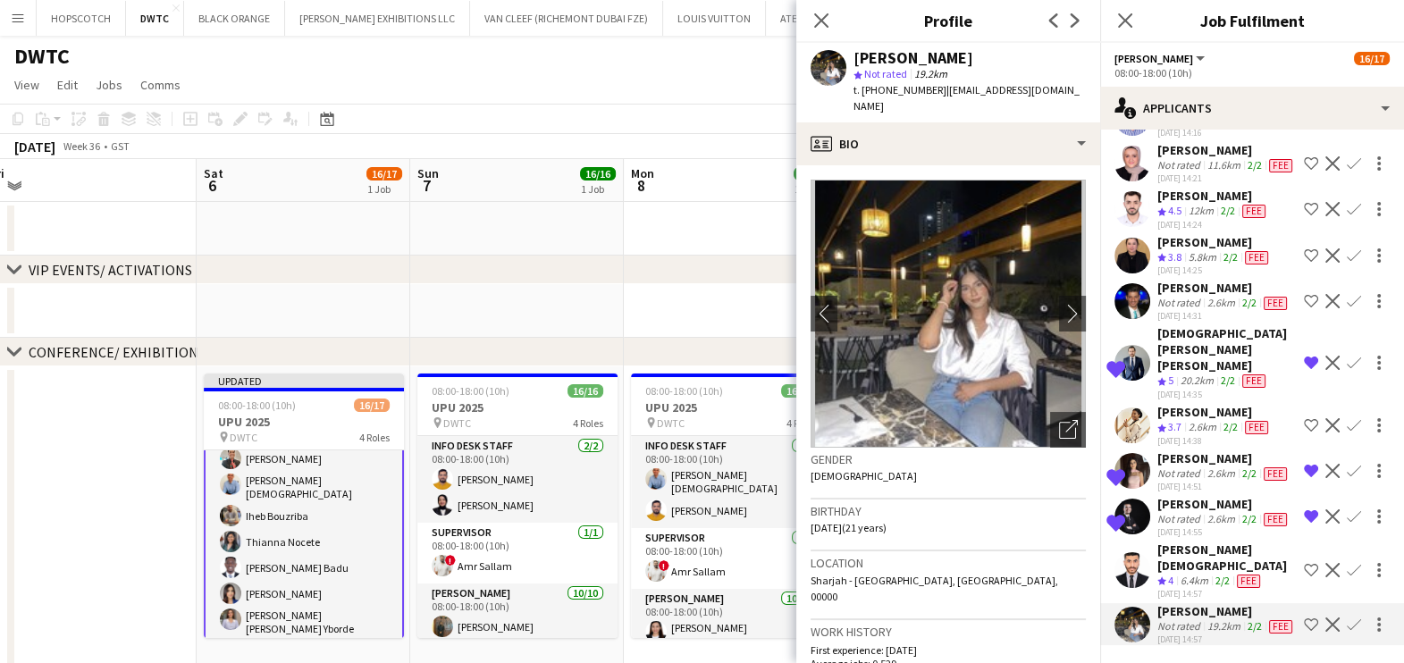
click at [1183, 280] on div "[PERSON_NAME]" at bounding box center [1224, 288] width 133 height 16
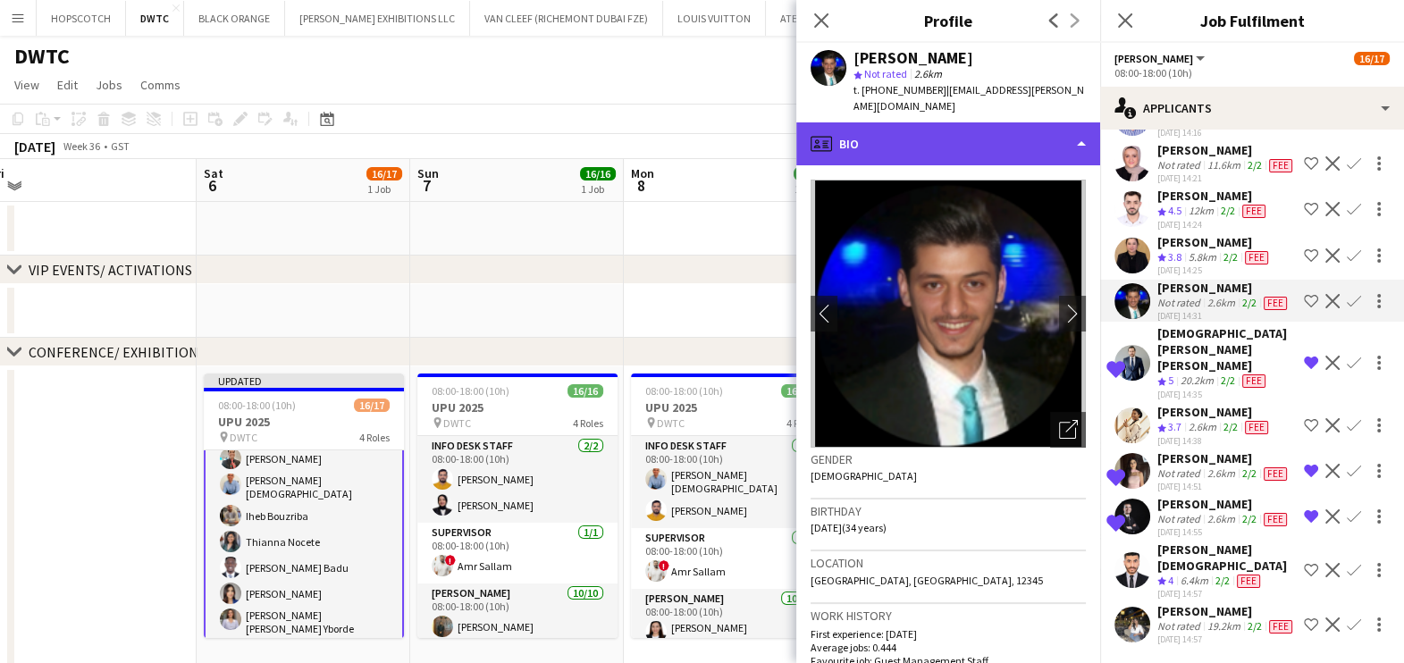
click at [962, 142] on div "profile Bio" at bounding box center [949, 143] width 304 height 43
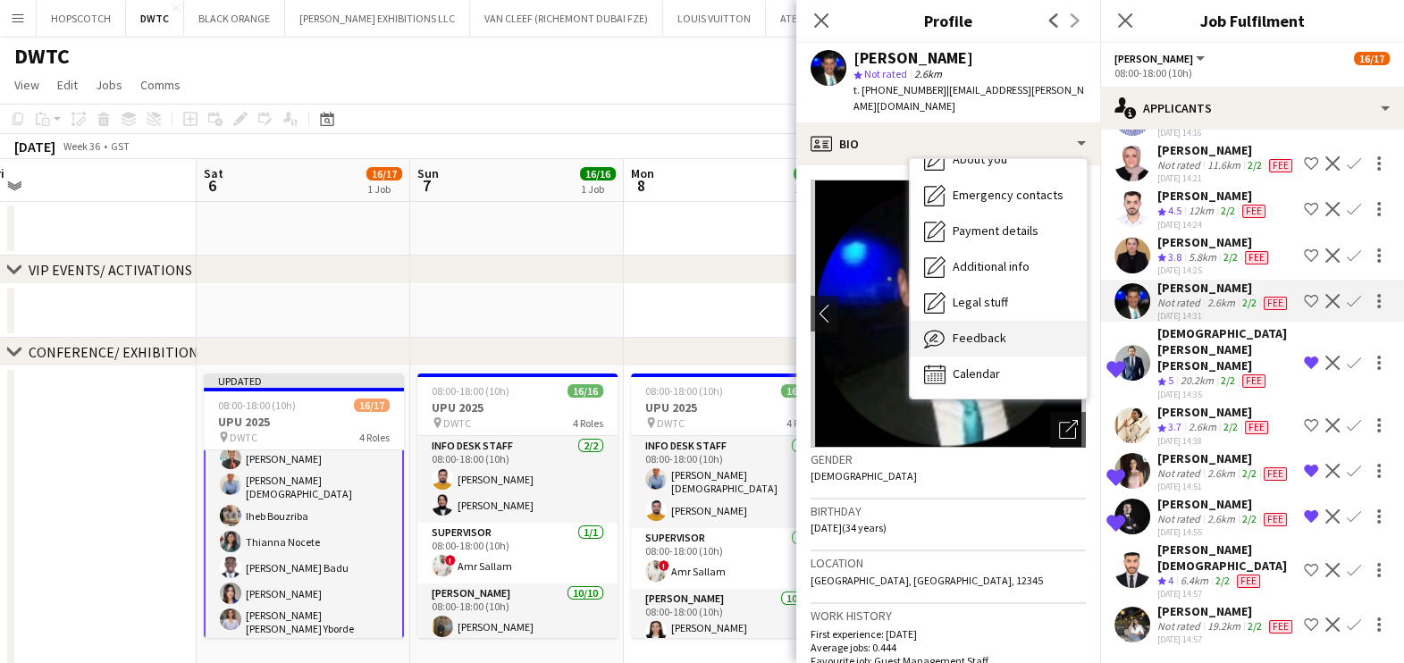
click at [1004, 329] on div "Feedback Feedback" at bounding box center [998, 339] width 177 height 36
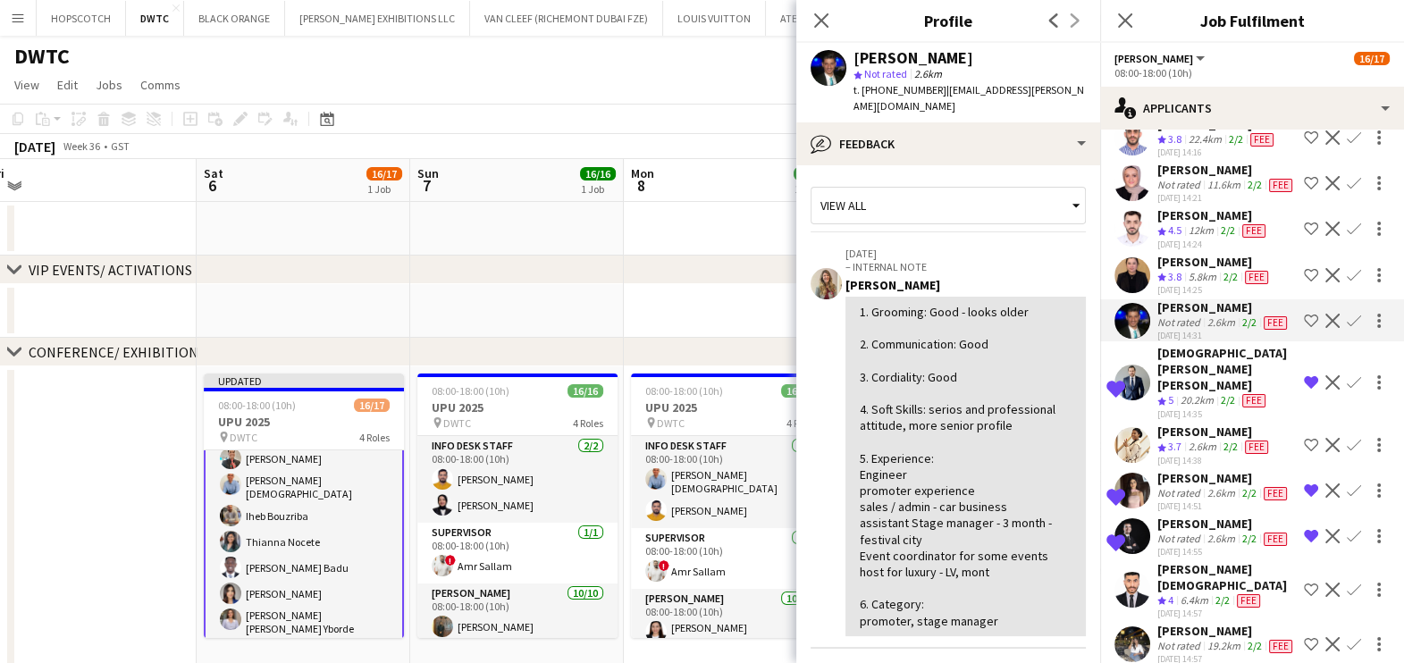
scroll to position [3664, 0]
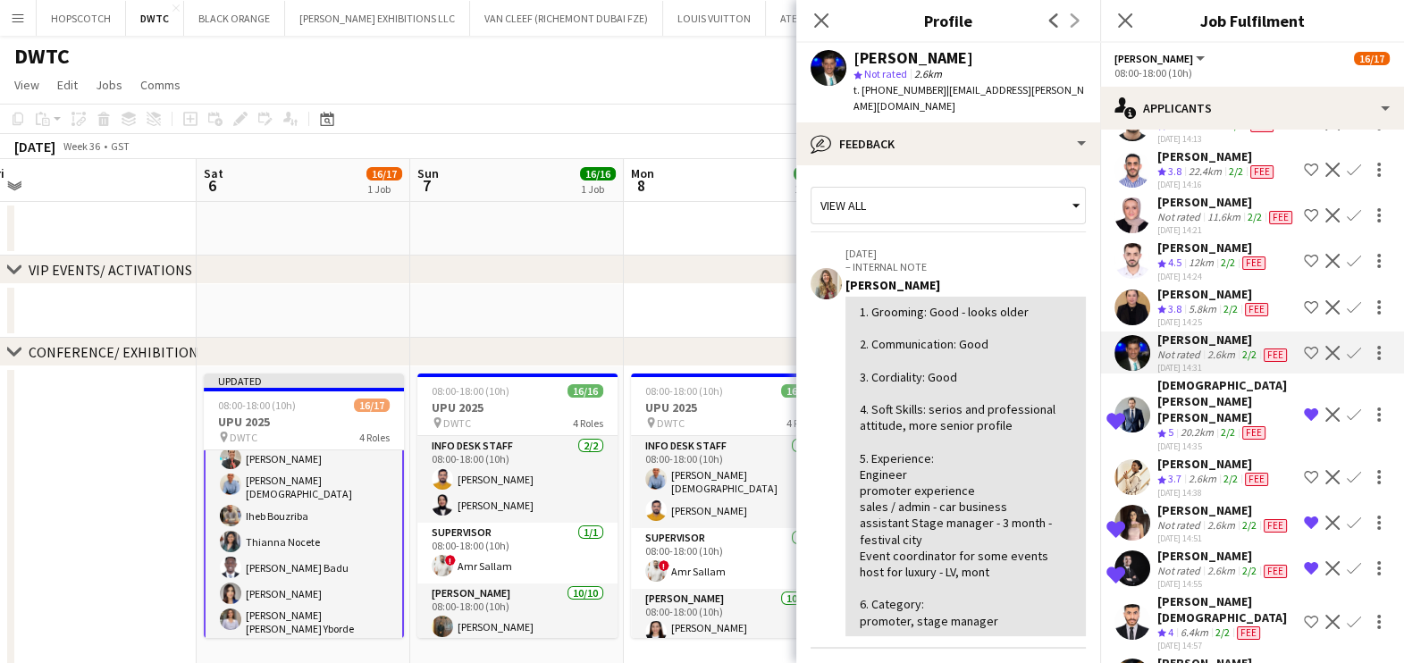
click at [1210, 41] on div "12.7km" at bounding box center [1224, 34] width 40 height 14
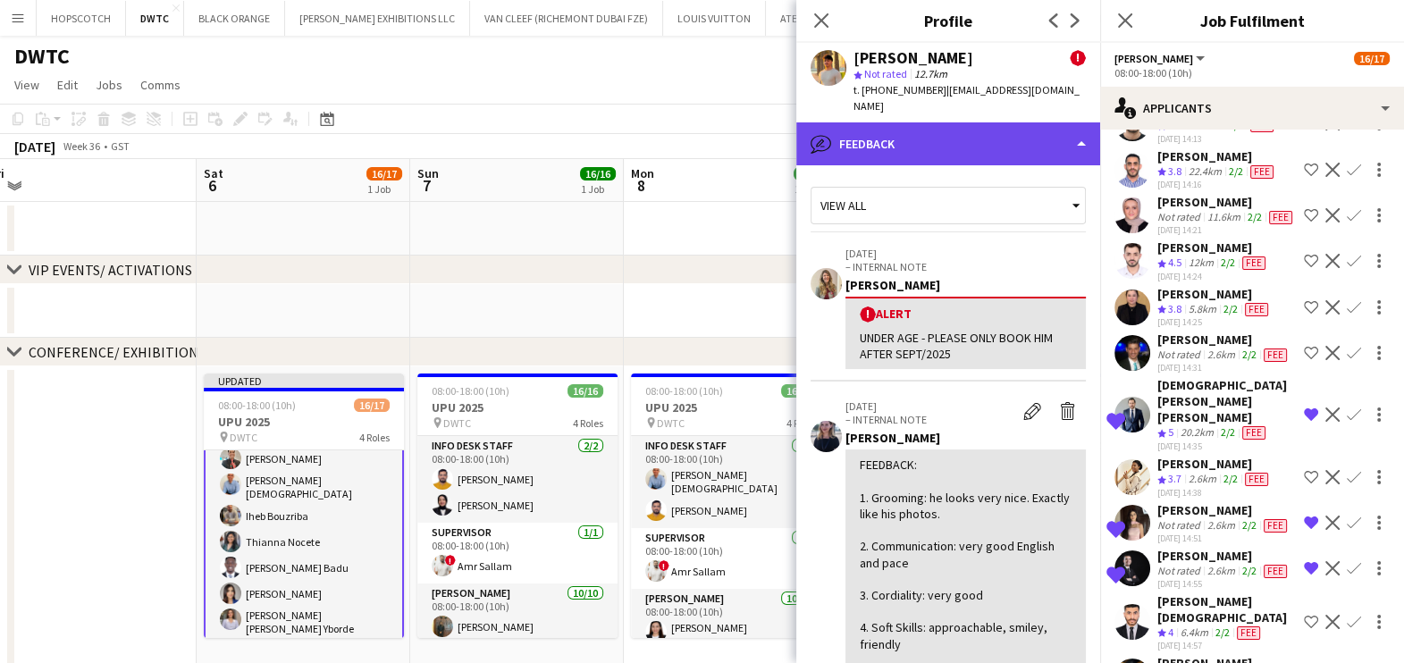
click at [949, 122] on div "bubble-pencil Feedback" at bounding box center [949, 143] width 304 height 43
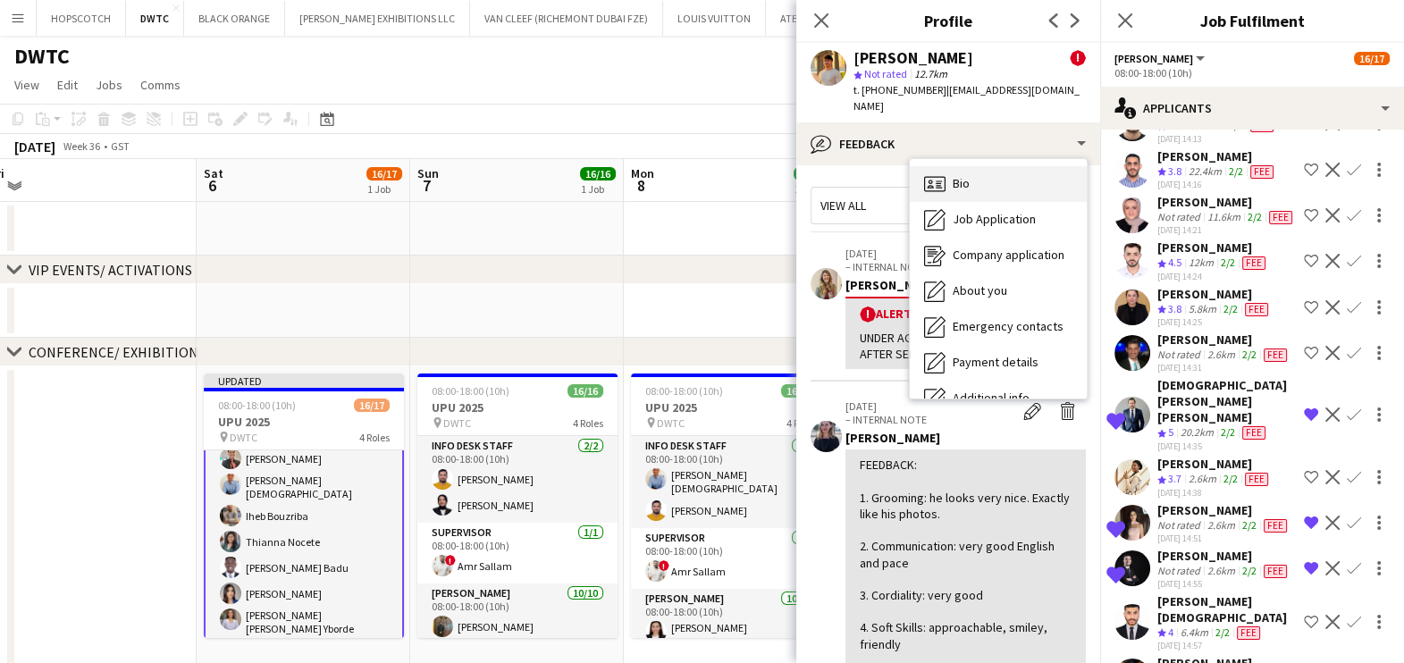
click at [982, 170] on div "Bio Bio" at bounding box center [998, 184] width 177 height 36
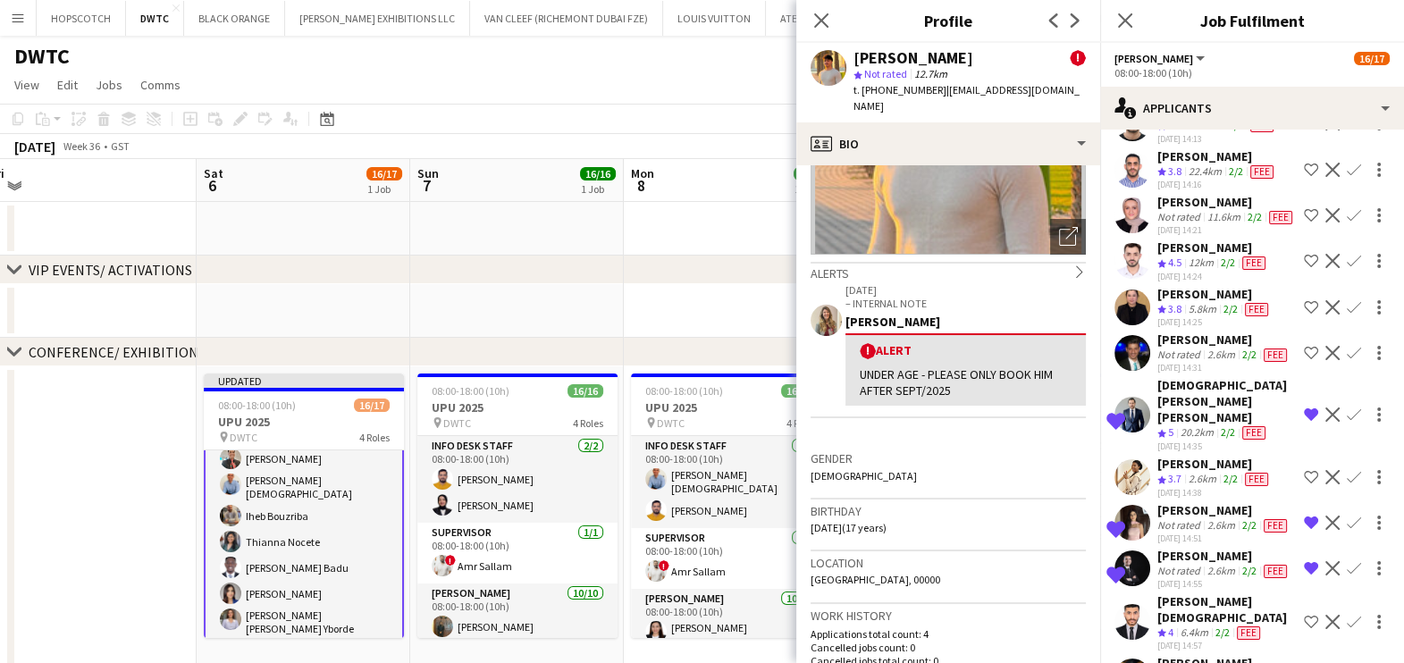
scroll to position [0, 0]
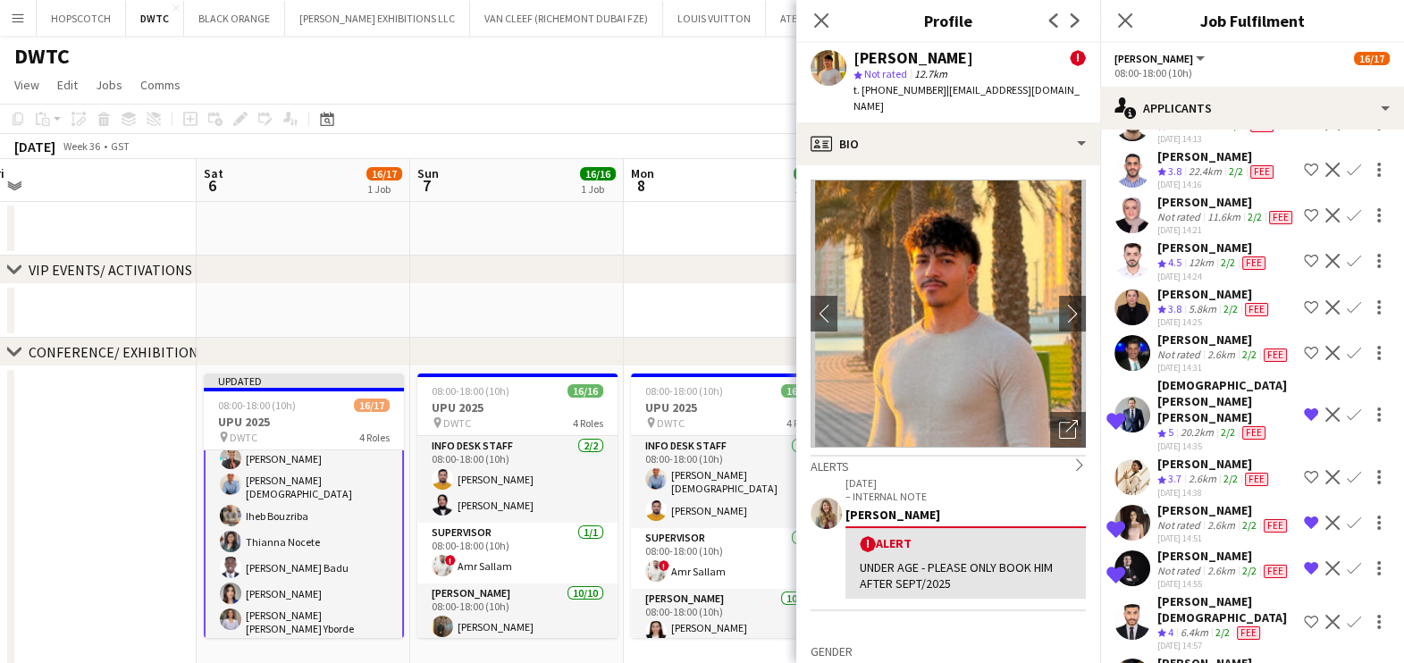
click at [1326, 39] on app-icon "Decline" at bounding box center [1333, 32] width 14 height 14
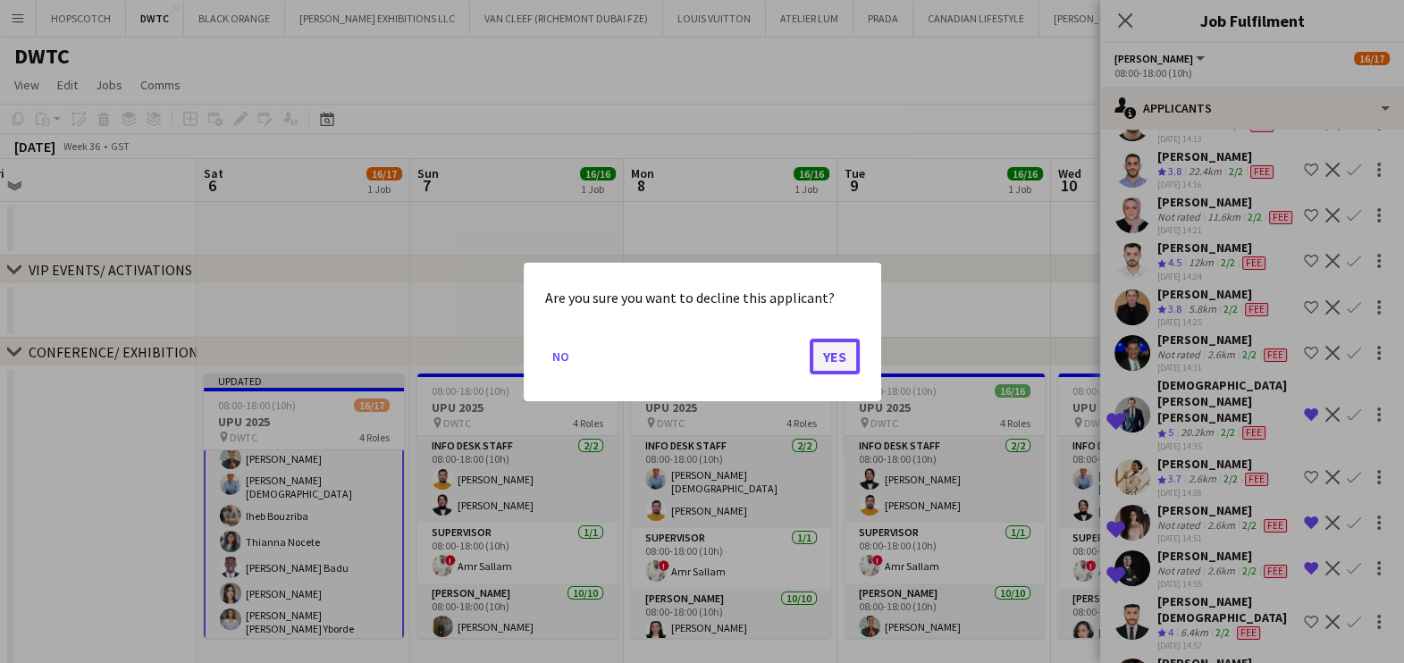
click at [858, 364] on button "Yes" at bounding box center [835, 356] width 50 height 36
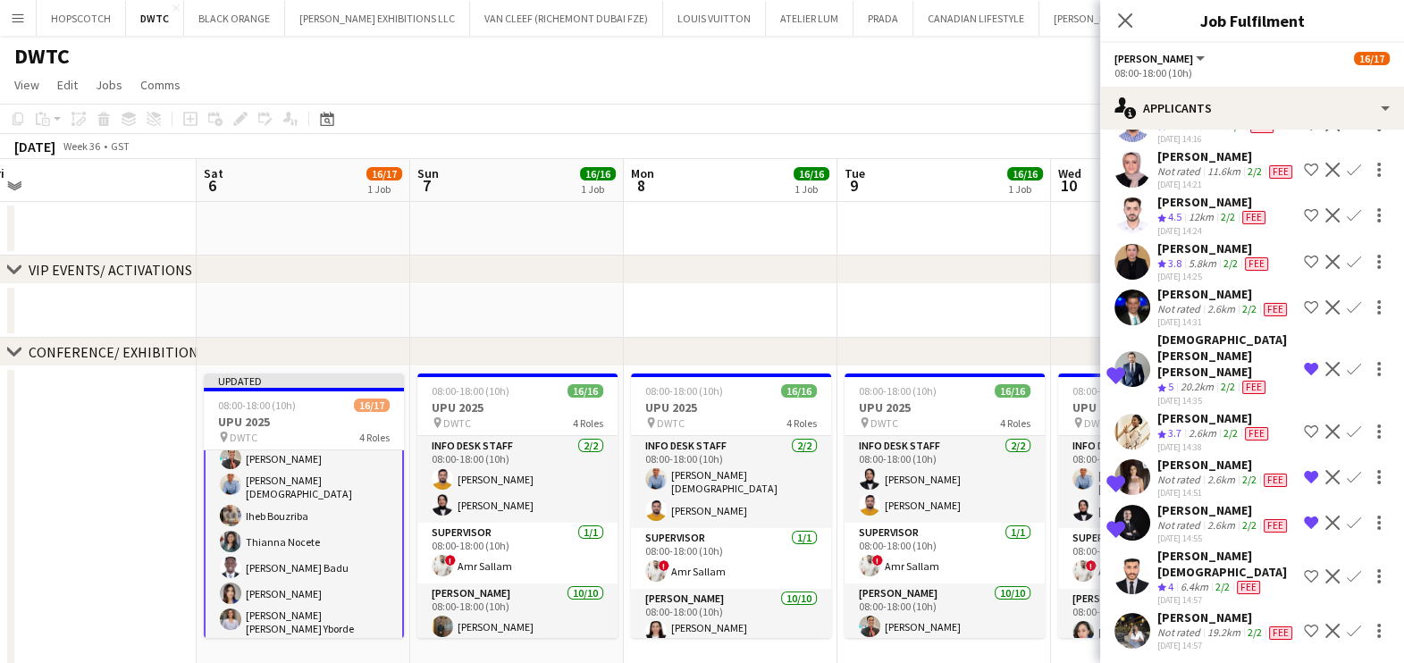
scroll to position [3440, 0]
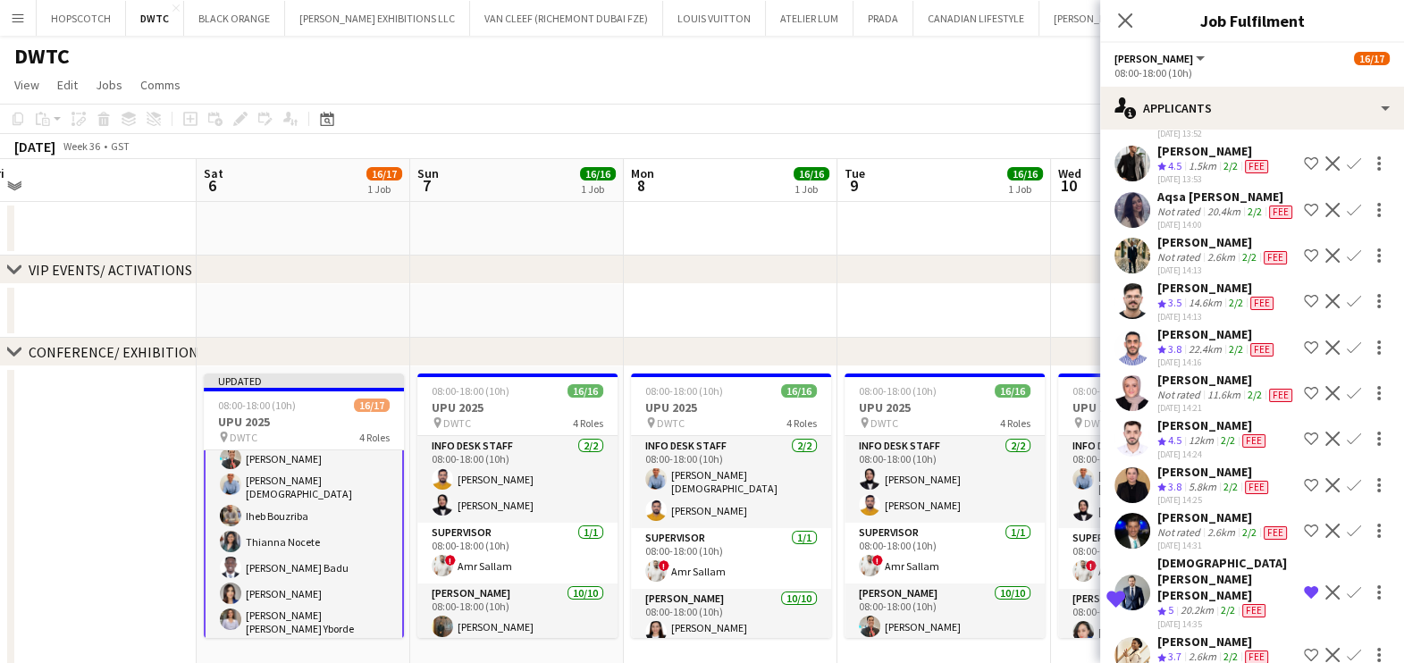
click at [1186, 43] on div "[PERSON_NAME]" at bounding box center [1227, 35] width 139 height 16
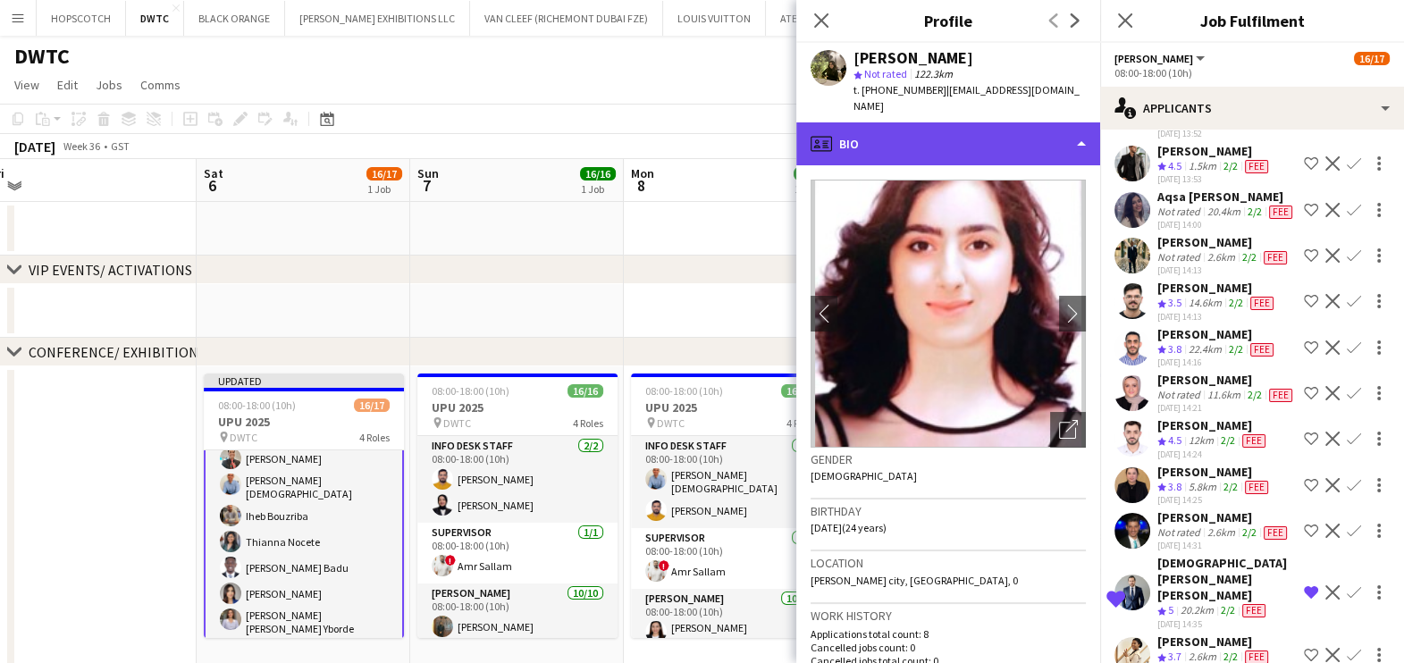
click at [961, 129] on div "profile Bio" at bounding box center [949, 143] width 304 height 43
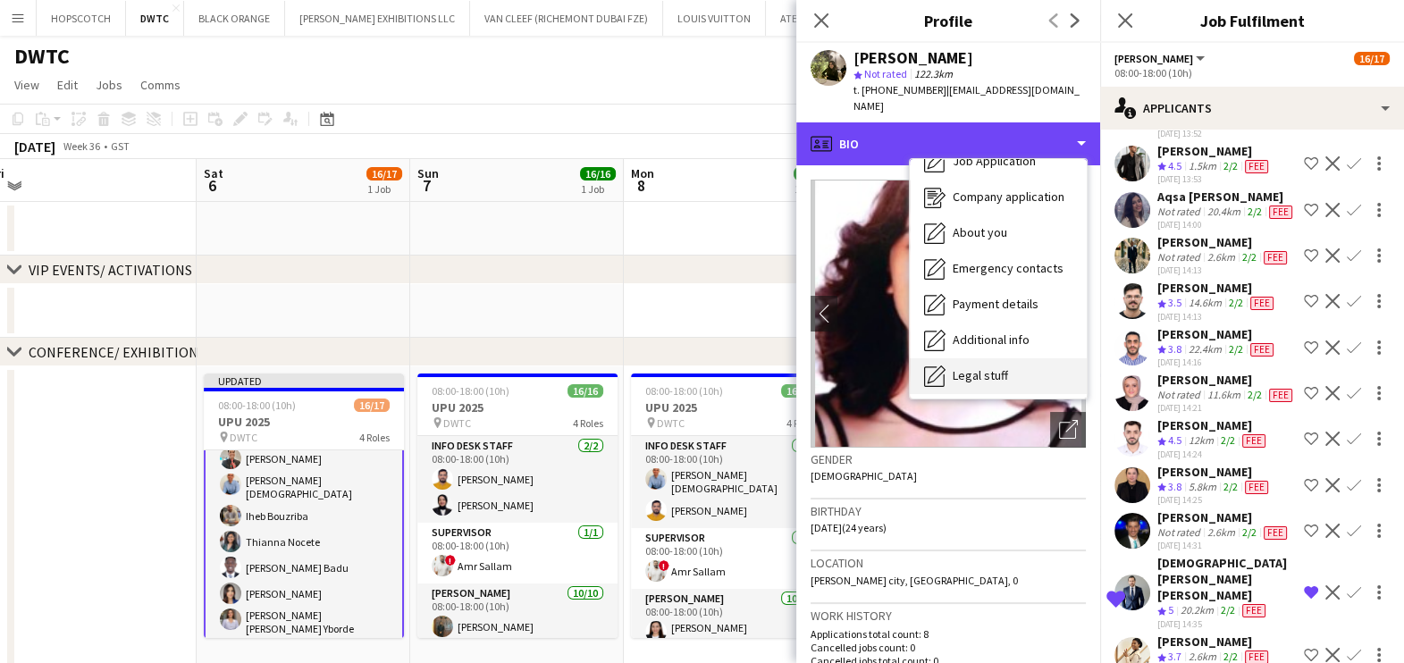
scroll to position [131, 0]
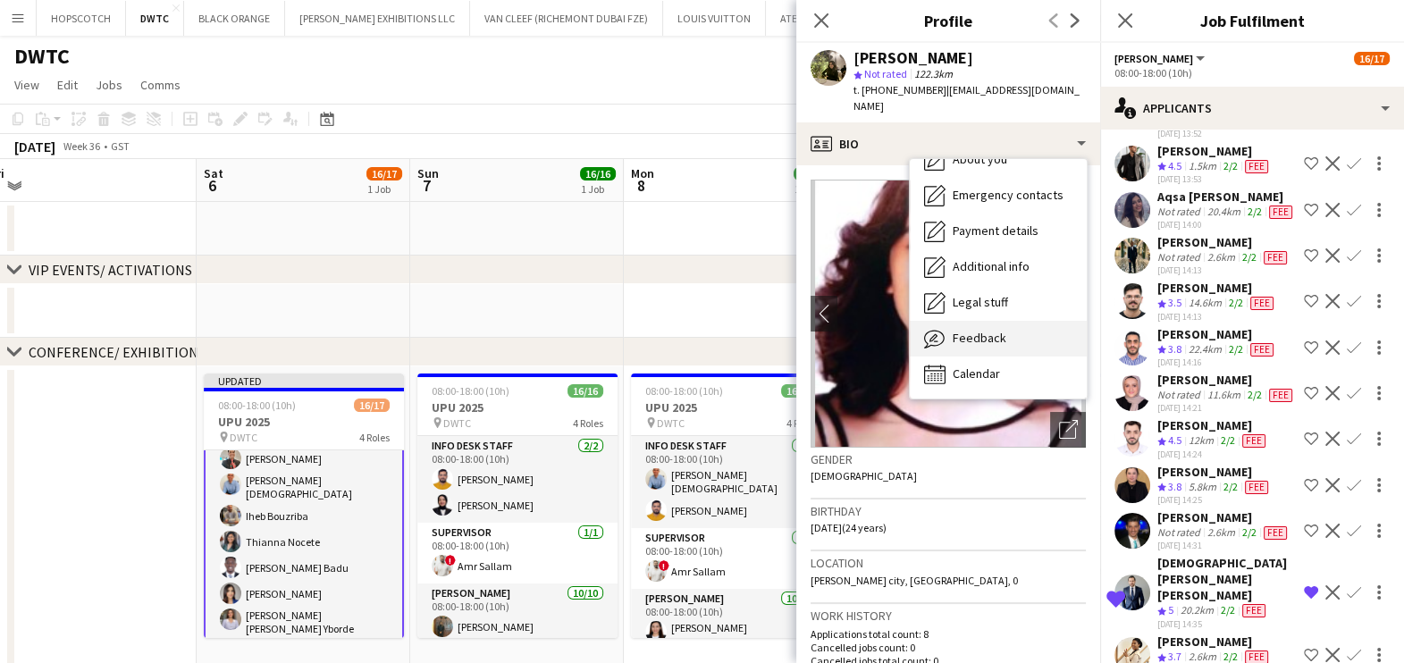
click at [991, 330] on span "Feedback" at bounding box center [980, 338] width 54 height 16
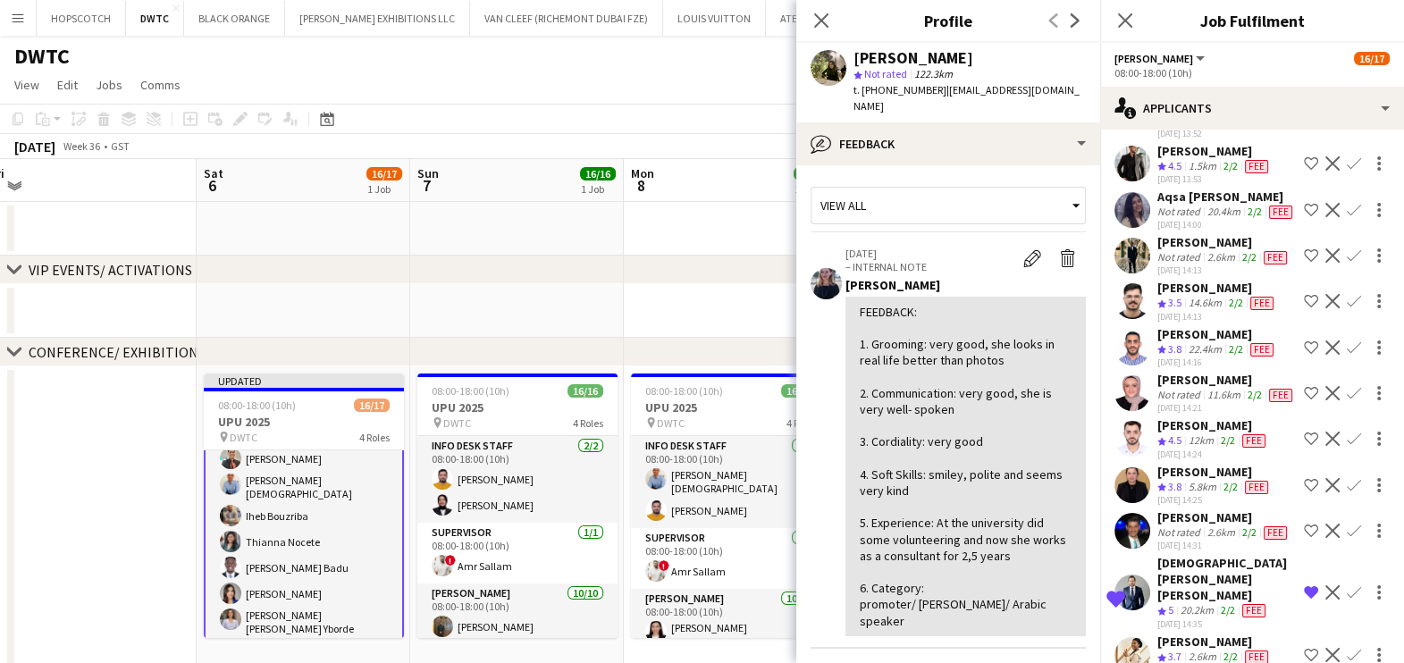
click at [1304, 61] on app-icon "Shortlist crew" at bounding box center [1311, 53] width 14 height 14
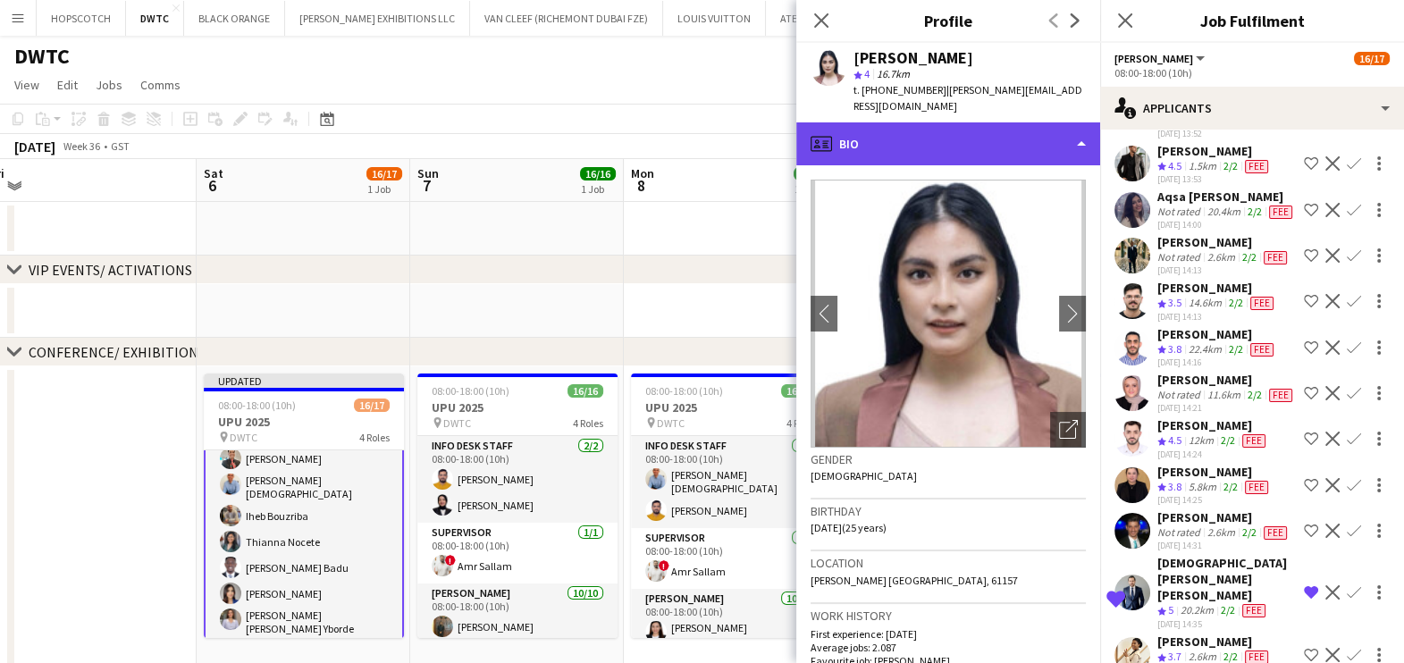
click at [885, 141] on div "profile Bio" at bounding box center [949, 143] width 304 height 43
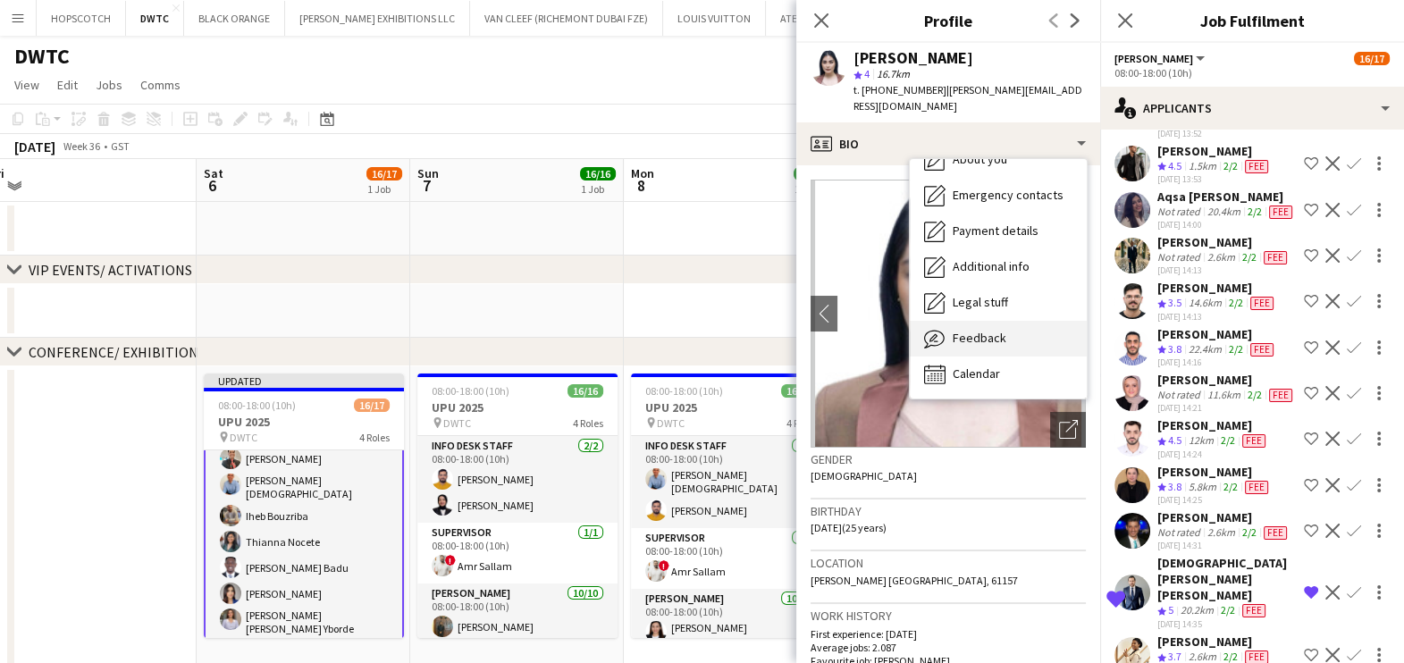
click at [1020, 347] on div "Feedback Feedback" at bounding box center [998, 339] width 177 height 36
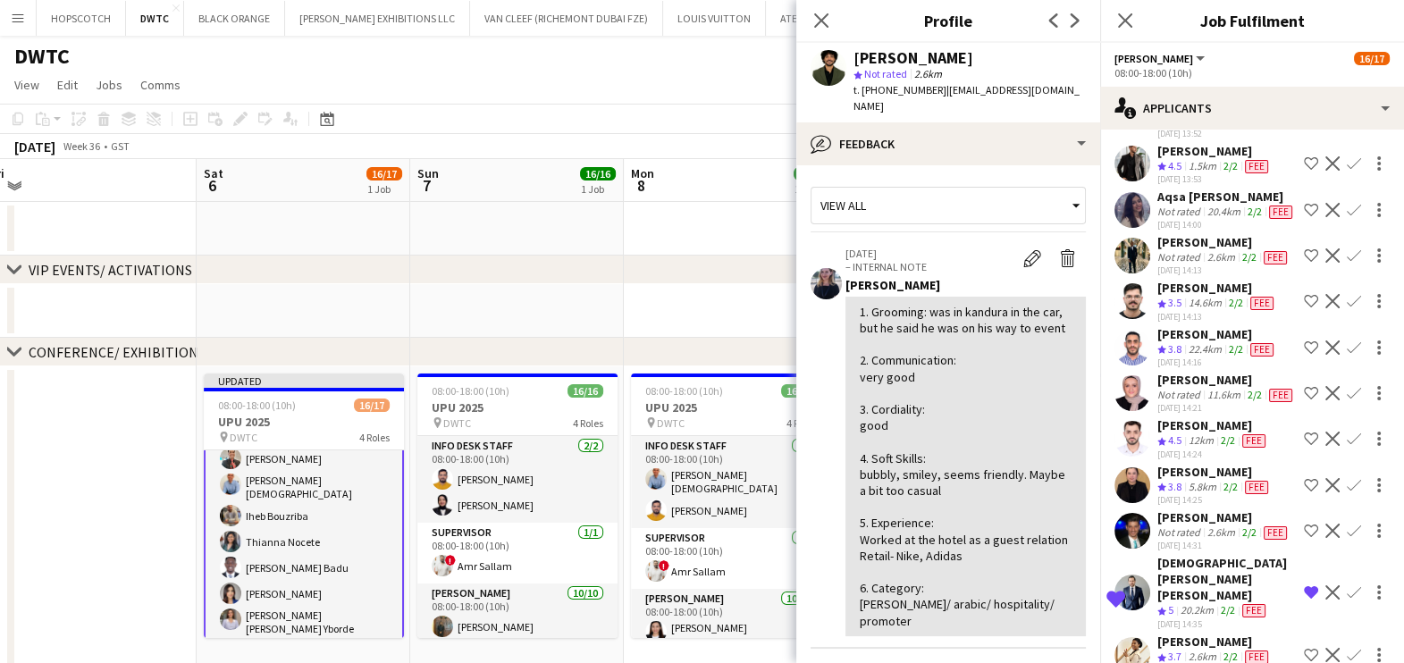
scroll to position [3328, 0]
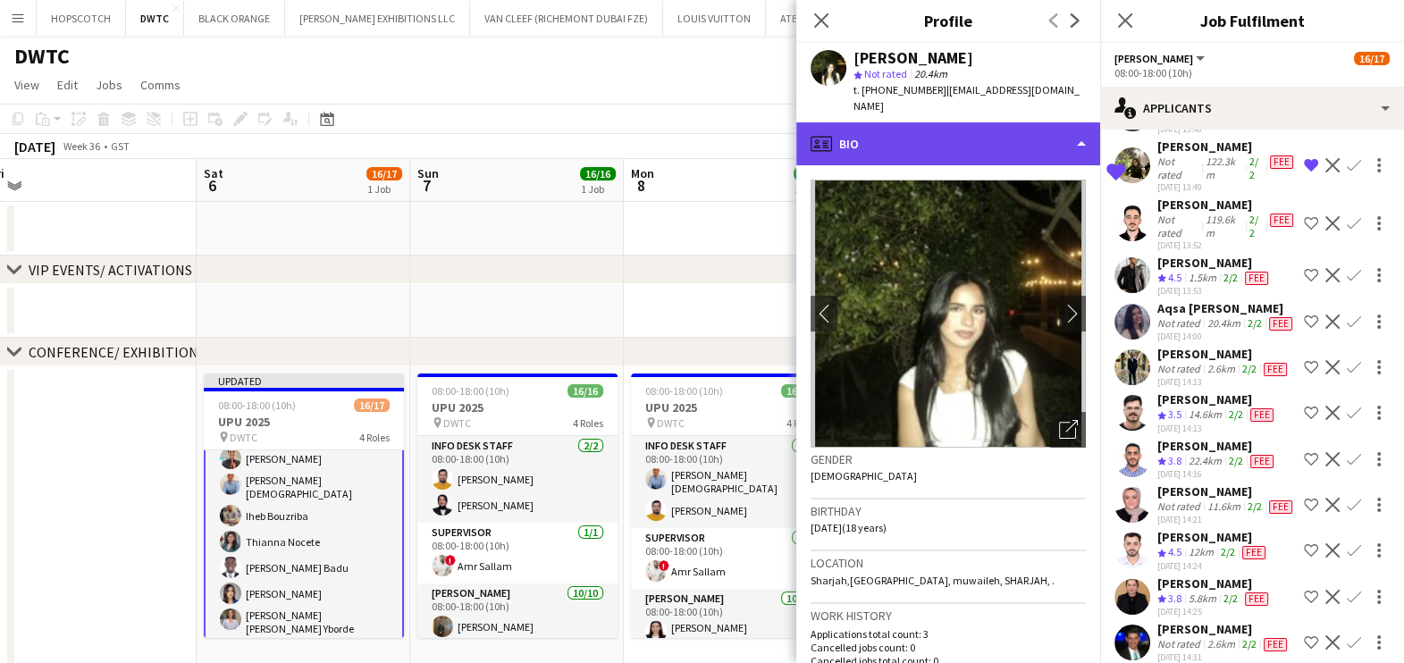
click at [1057, 122] on div "profile Bio" at bounding box center [949, 143] width 304 height 43
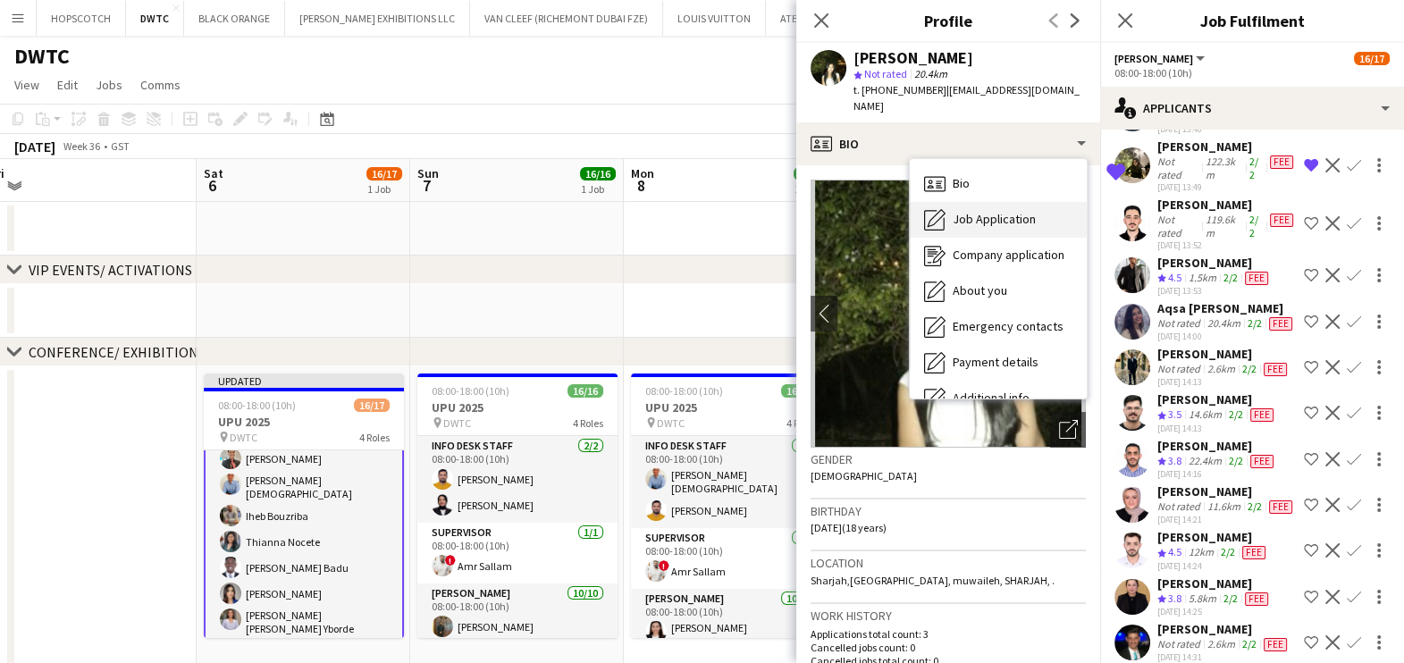
click at [1010, 211] on span "Job Application" at bounding box center [994, 219] width 83 height 16
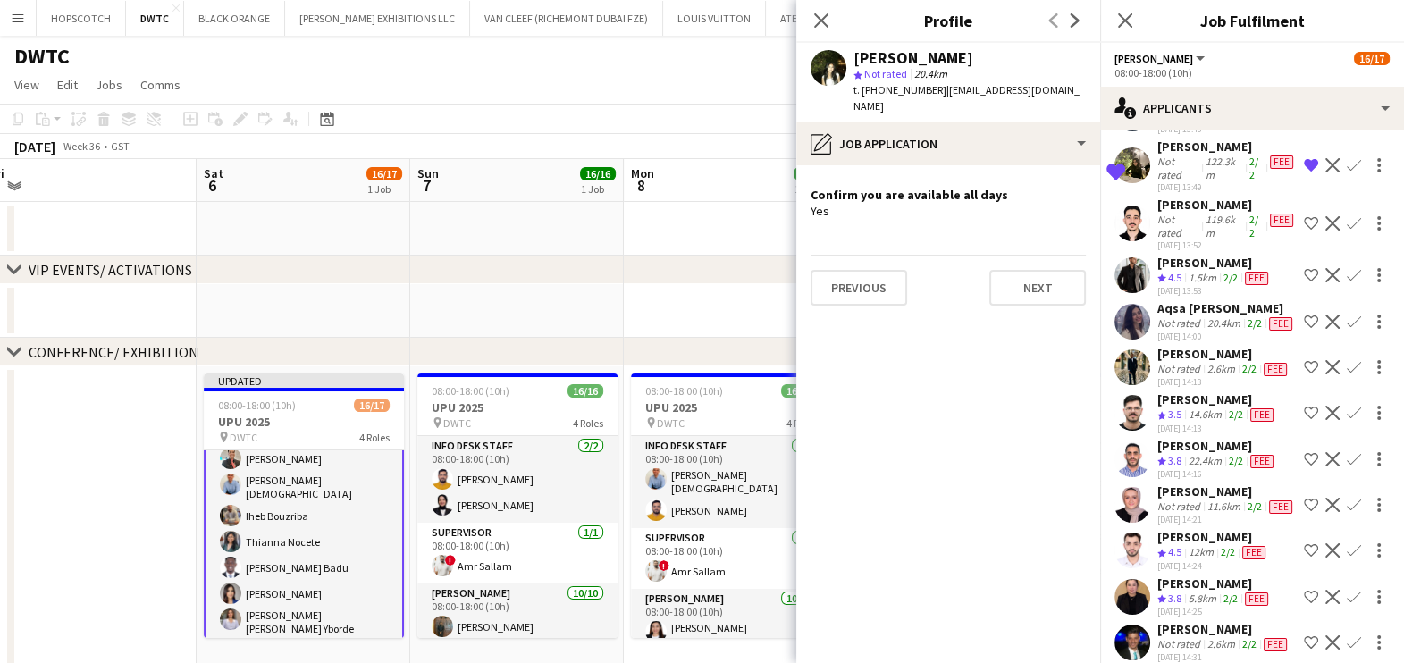
click at [747, 258] on div "chevron-right VIP EVENTS/ ACTIVATIONS" at bounding box center [702, 270] width 1404 height 29
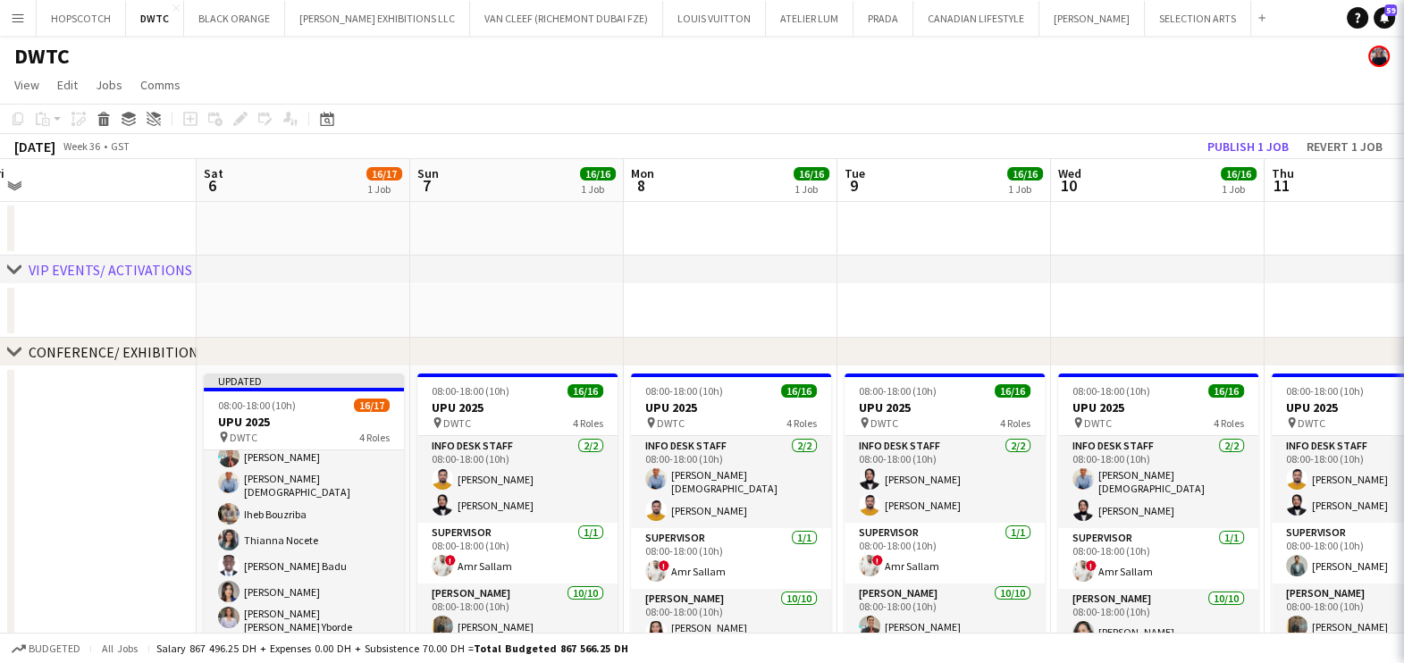
scroll to position [266, 0]
click at [1222, 139] on button "Publish 1 job" at bounding box center [1249, 146] width 96 height 23
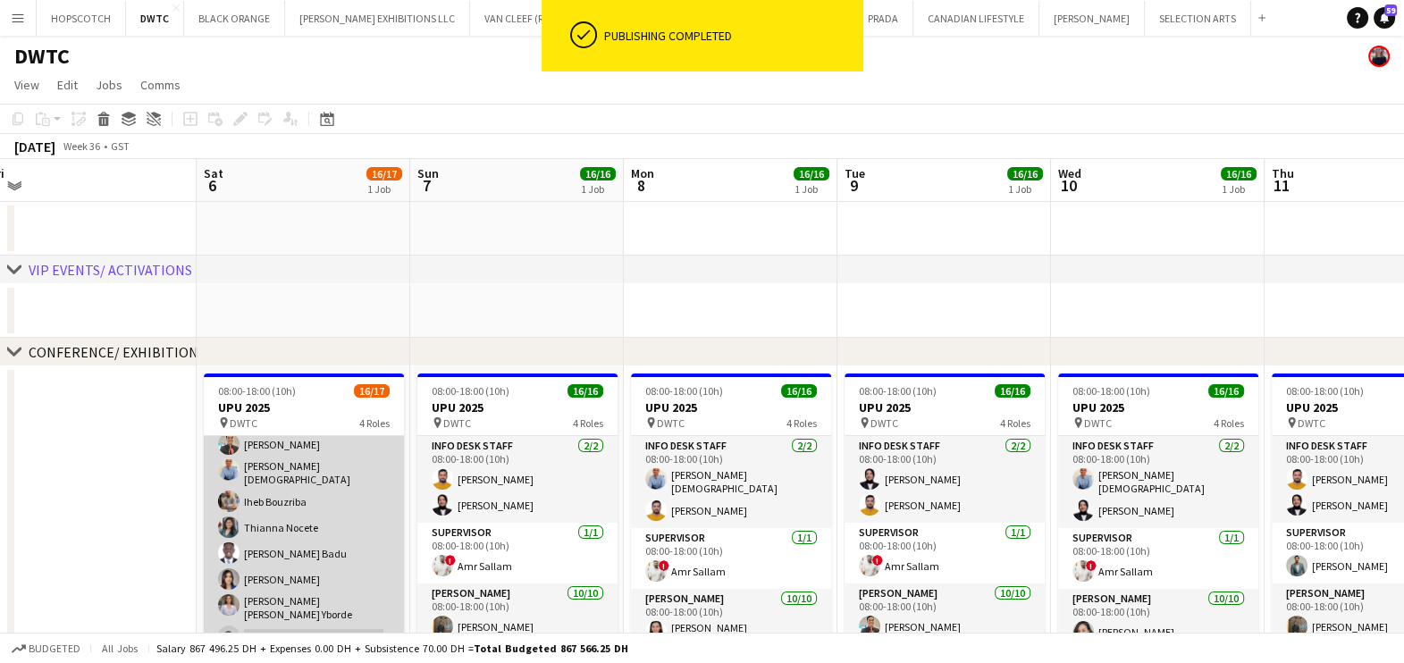
click at [273, 521] on app-card-role "[PERSON_NAME] 86A [DATE] 08:00-18:00 (10h) Muhammad [PERSON_NAME] [PERSON_NAME]…" at bounding box center [304, 486] width 200 height 336
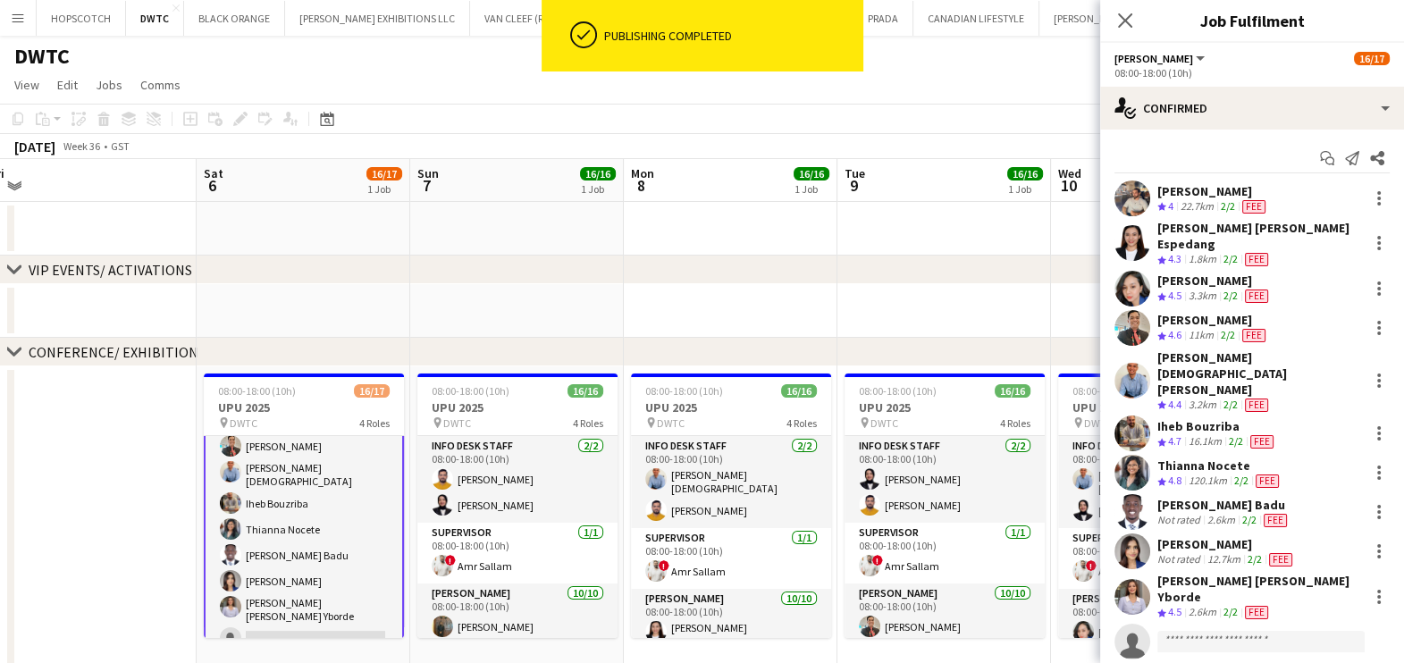
scroll to position [267, 0]
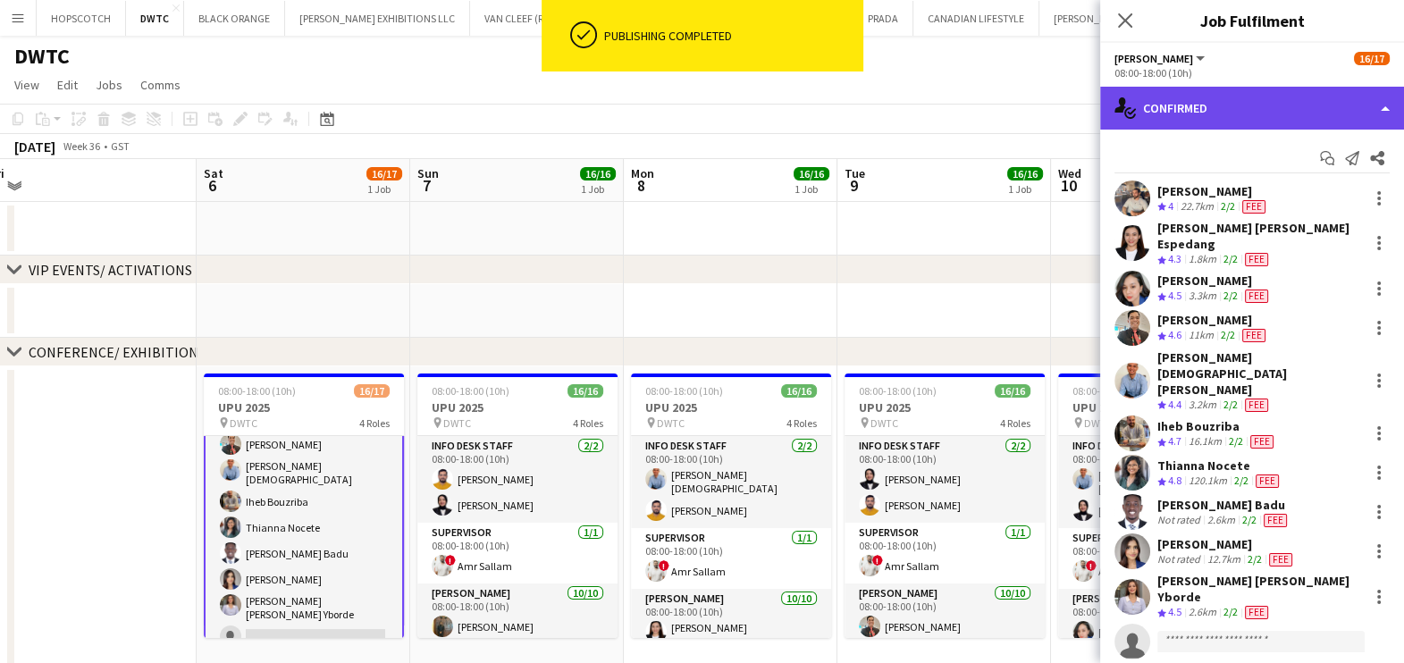
click at [1244, 110] on div "single-neutral-actions-check-2 Confirmed" at bounding box center [1253, 108] width 304 height 43
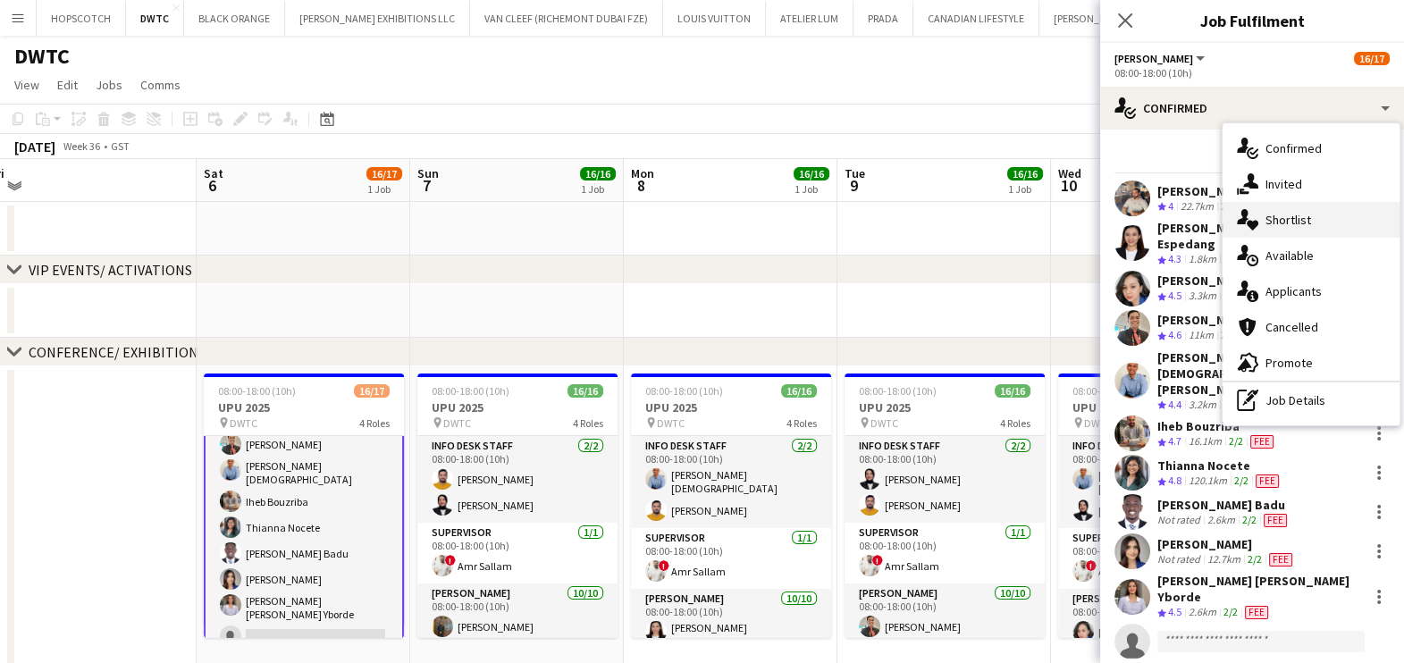
click at [1303, 215] on span "Shortlist" at bounding box center [1289, 220] width 46 height 16
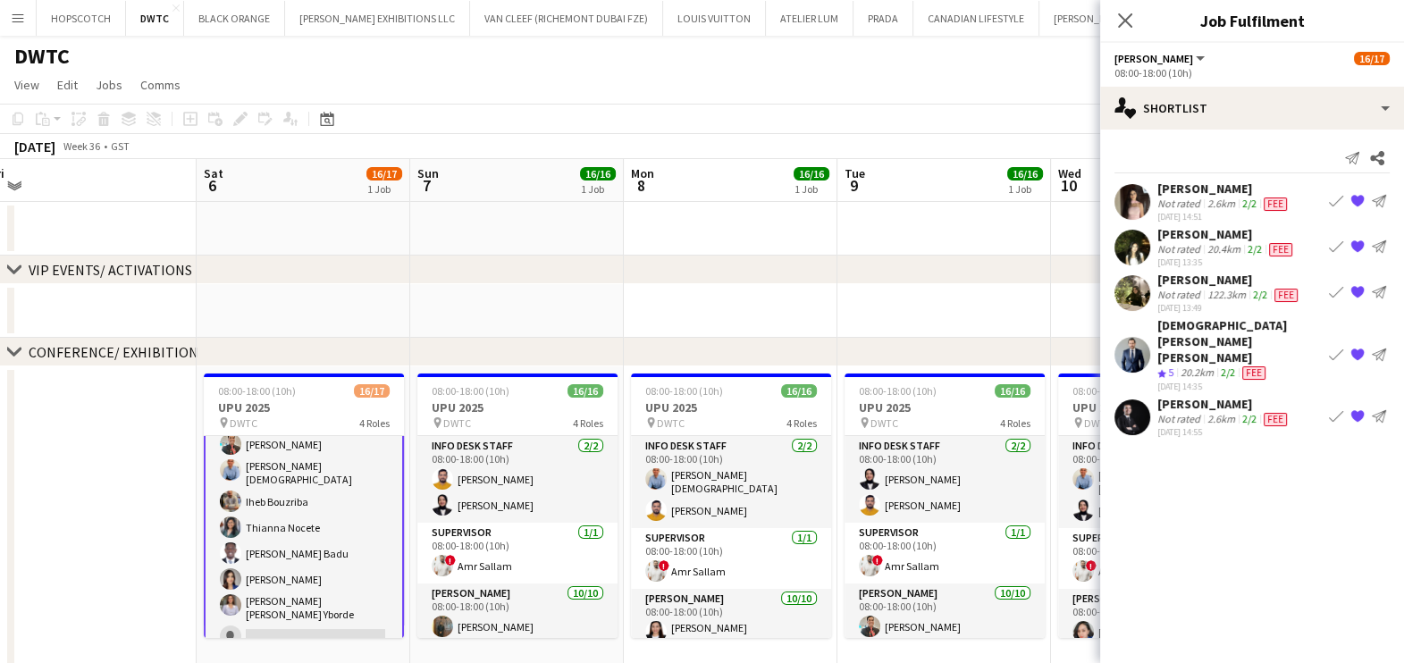
click at [969, 257] on div "chevron-right VIP EVENTS/ ACTIVATIONS" at bounding box center [702, 270] width 1404 height 29
